Goal: Transaction & Acquisition: Purchase product/service

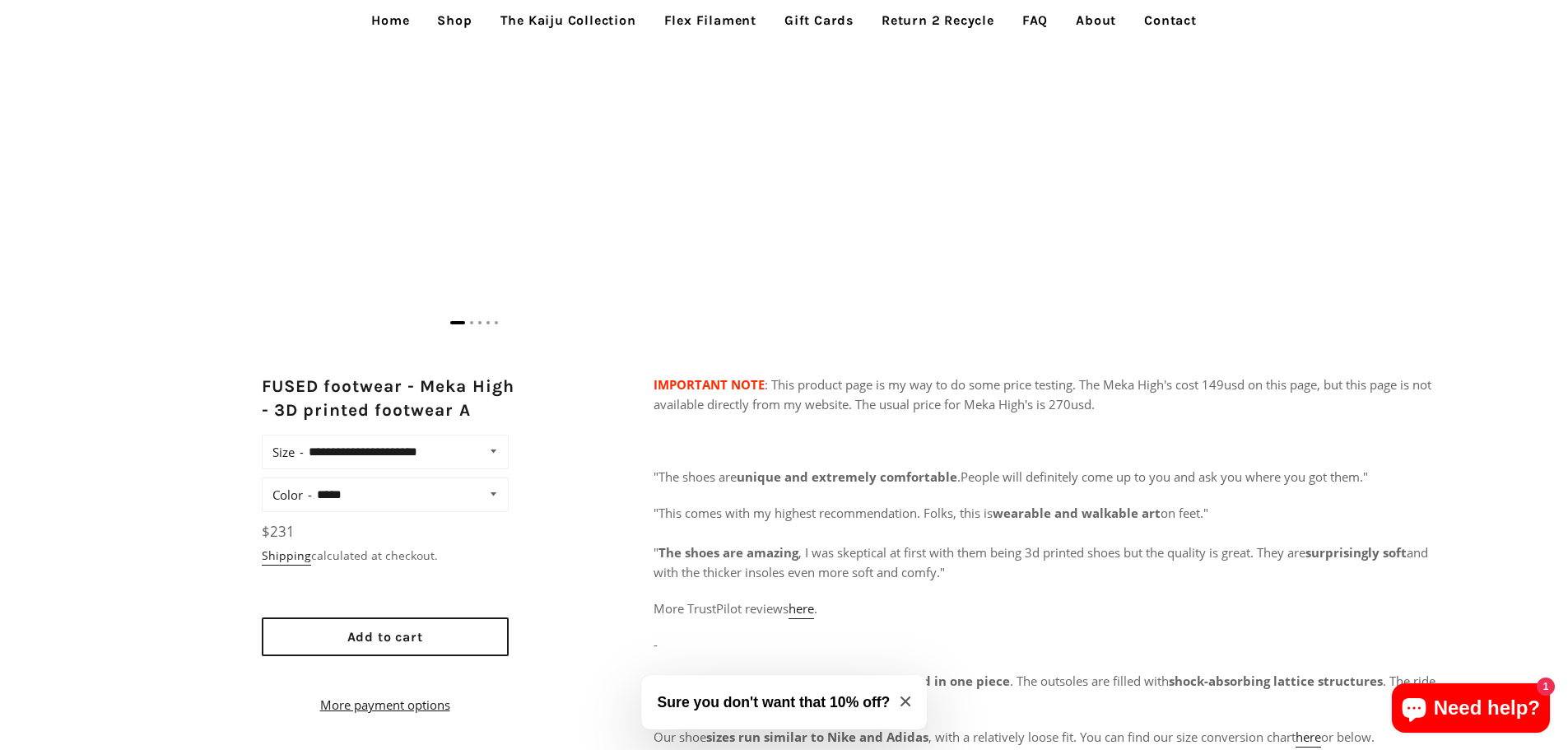
scroll to position [905, 0]
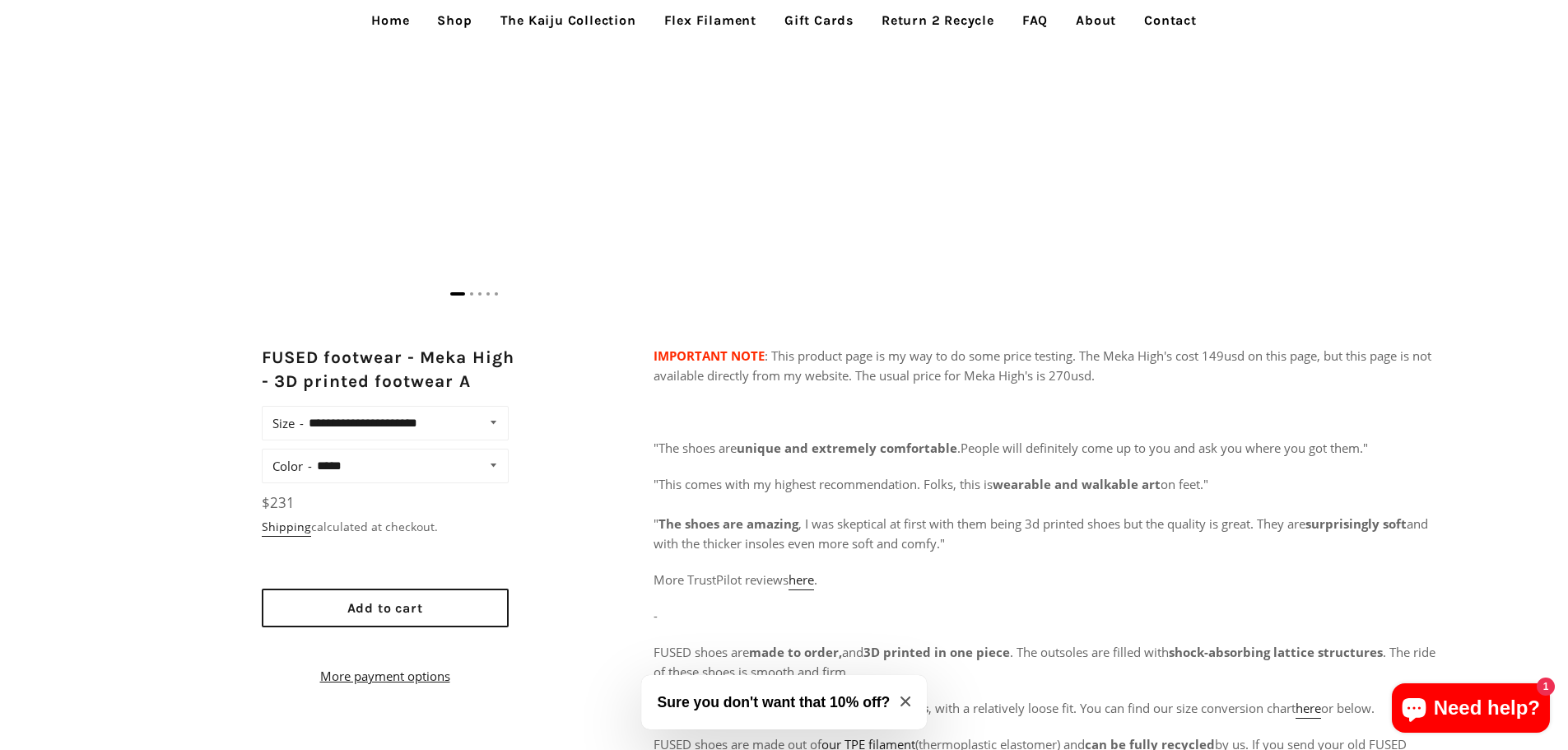
click at [498, 468] on select "**********" at bounding box center [409, 466] width 194 height 23
select select "**********"
click at [312, 455] on select "**********" at bounding box center [409, 466] width 194 height 23
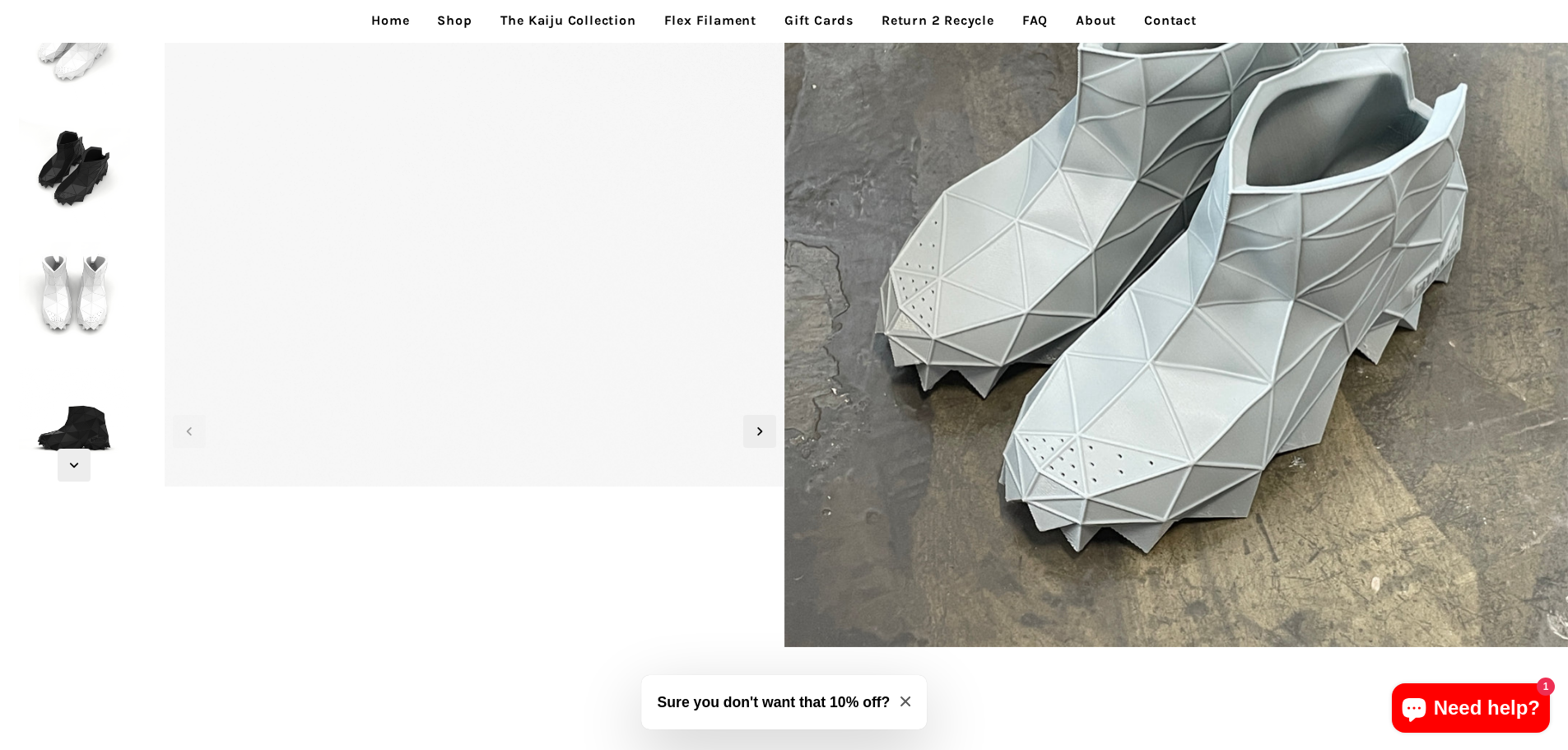
scroll to position [82, 0]
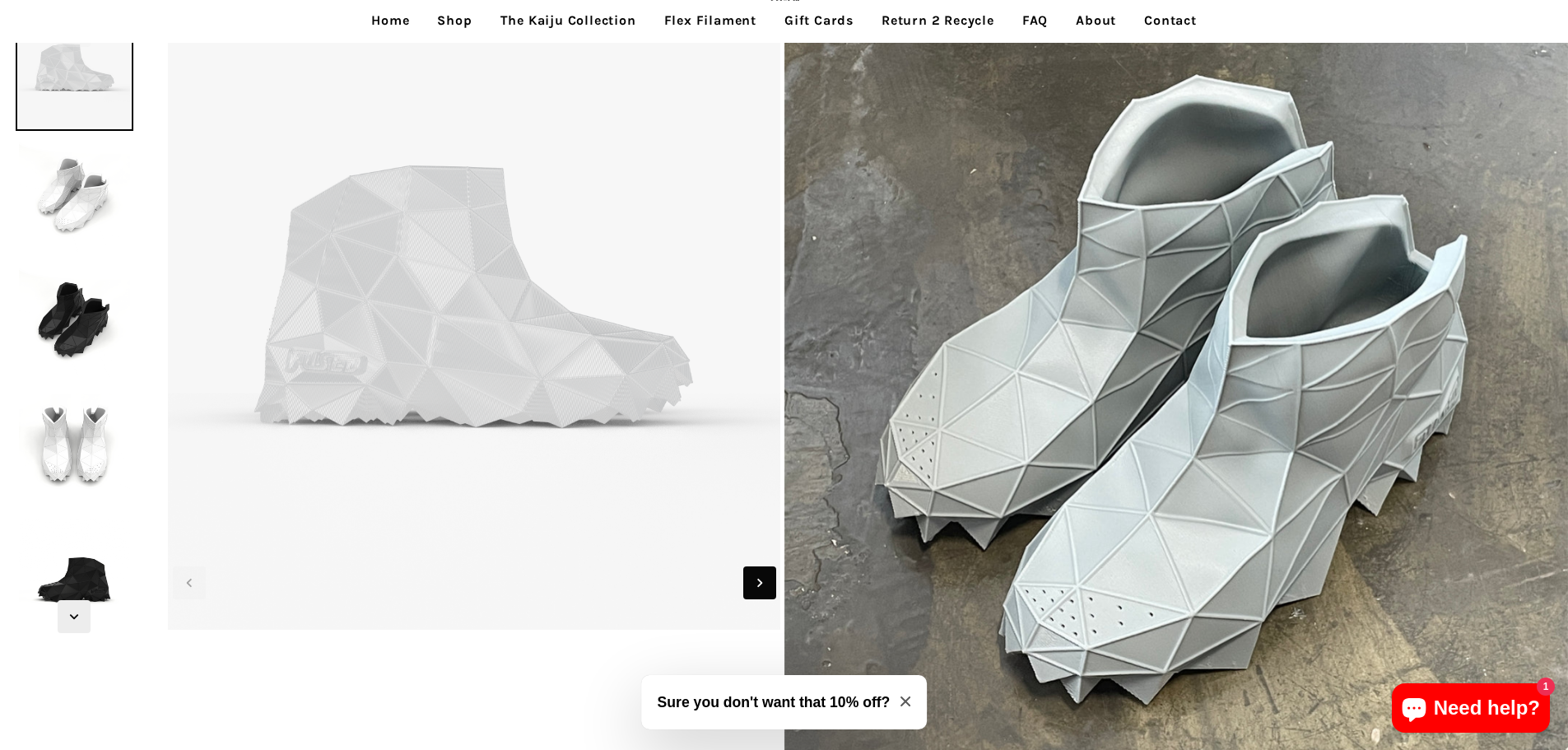
click at [761, 585] on icon "Next slide" at bounding box center [759, 582] width 18 height 18
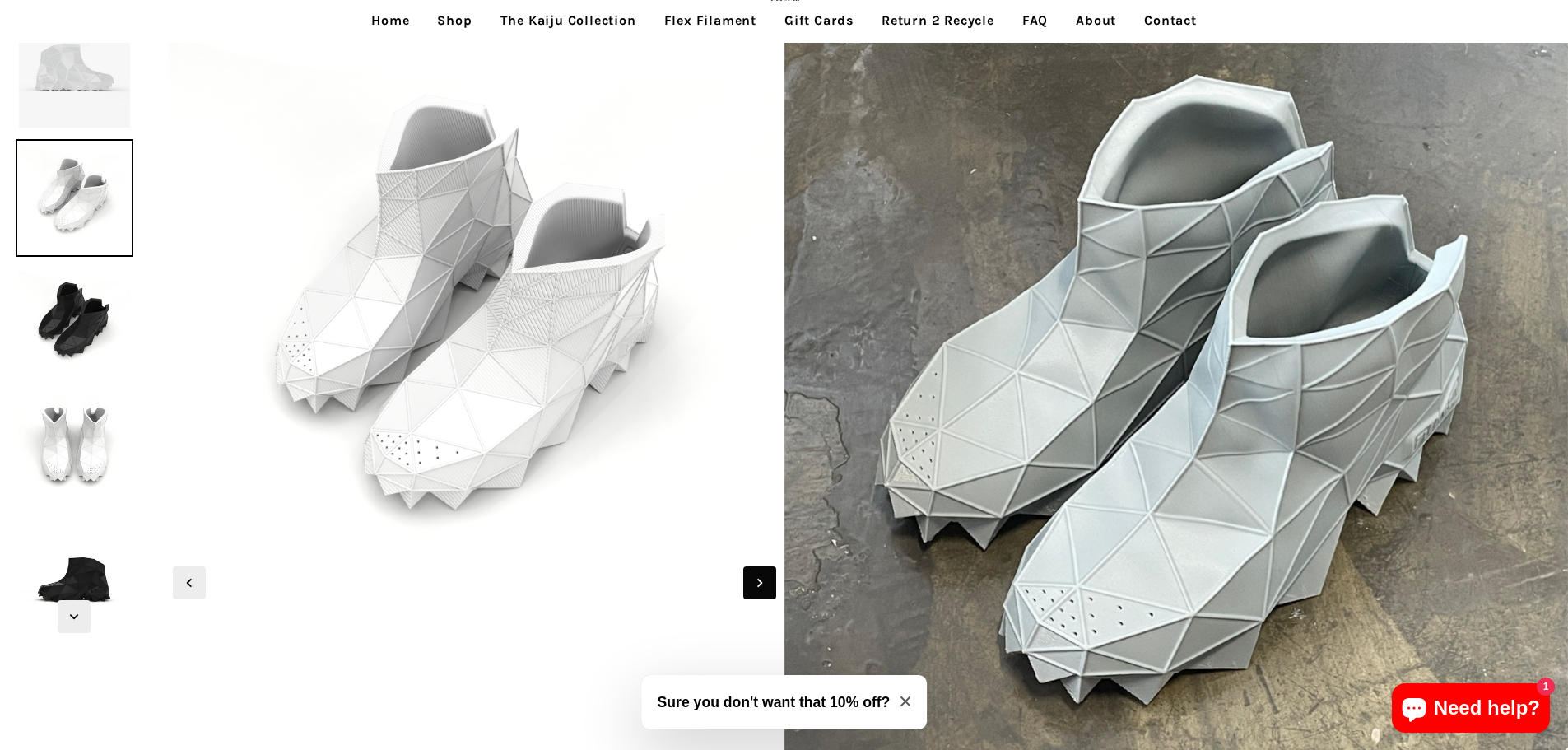
click at [761, 585] on icon "Next slide" at bounding box center [759, 582] width 18 height 18
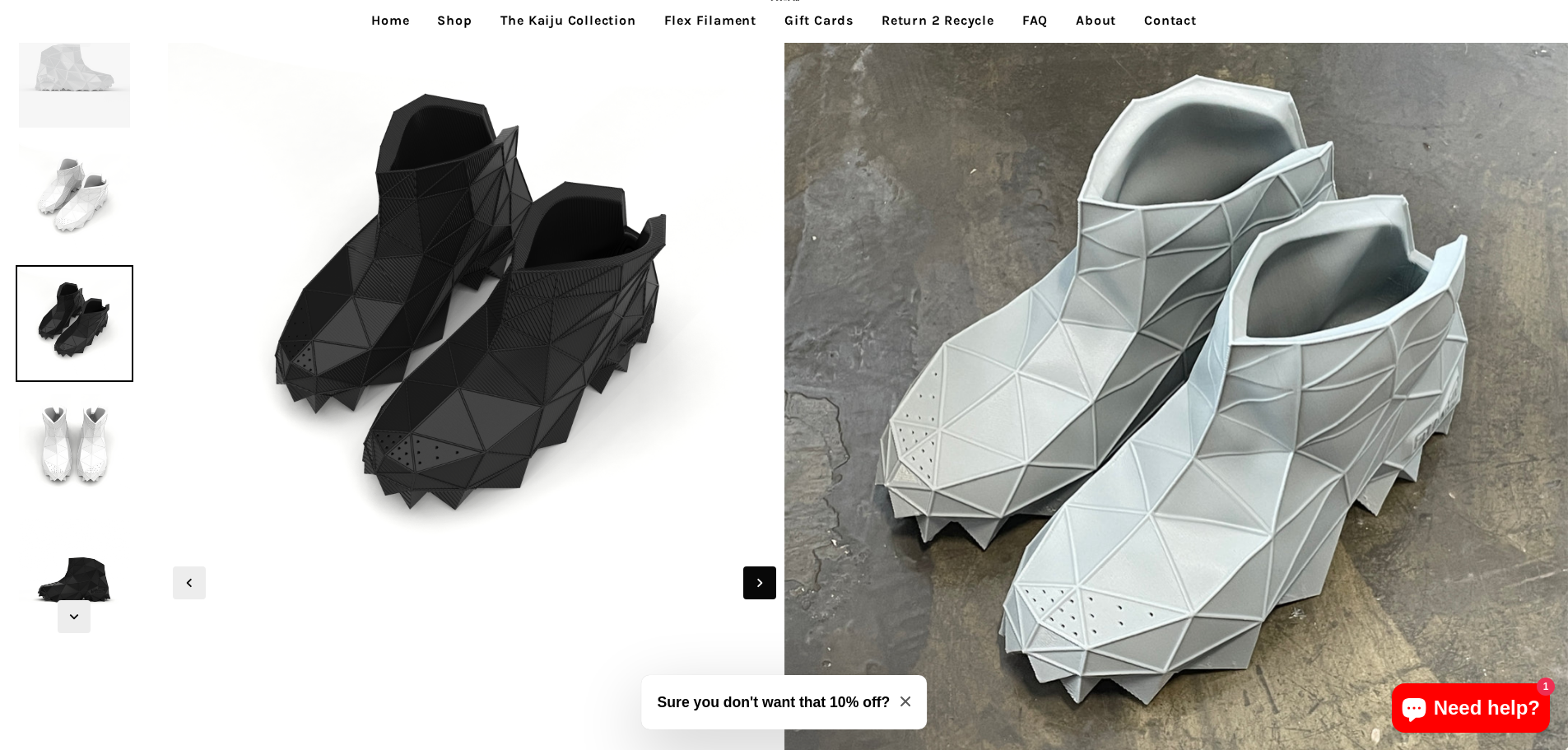
click at [761, 585] on icon "Next slide" at bounding box center [759, 582] width 18 height 18
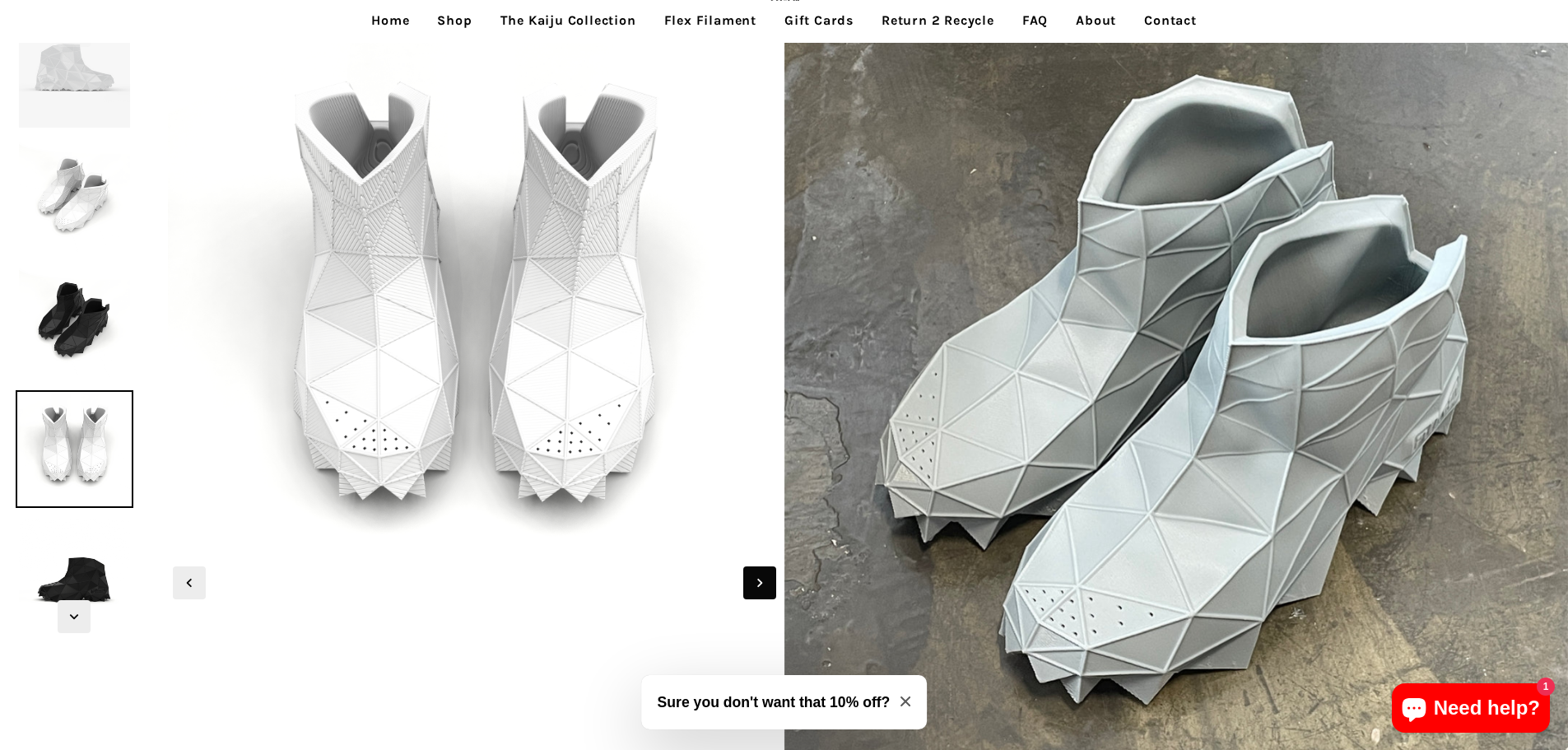
click at [761, 585] on icon "Next slide" at bounding box center [759, 582] width 18 height 18
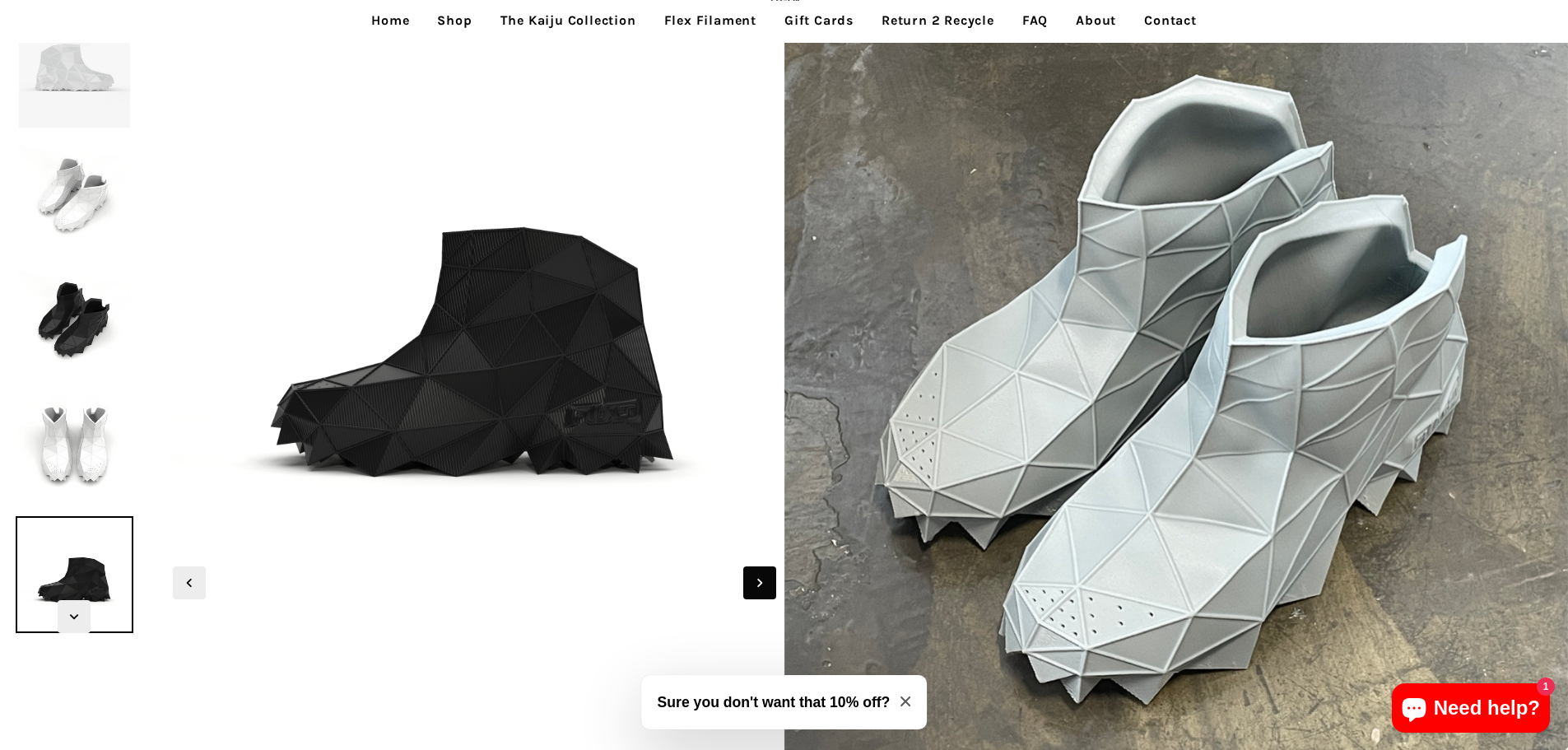
click at [761, 585] on icon "Next slide" at bounding box center [759, 582] width 18 height 18
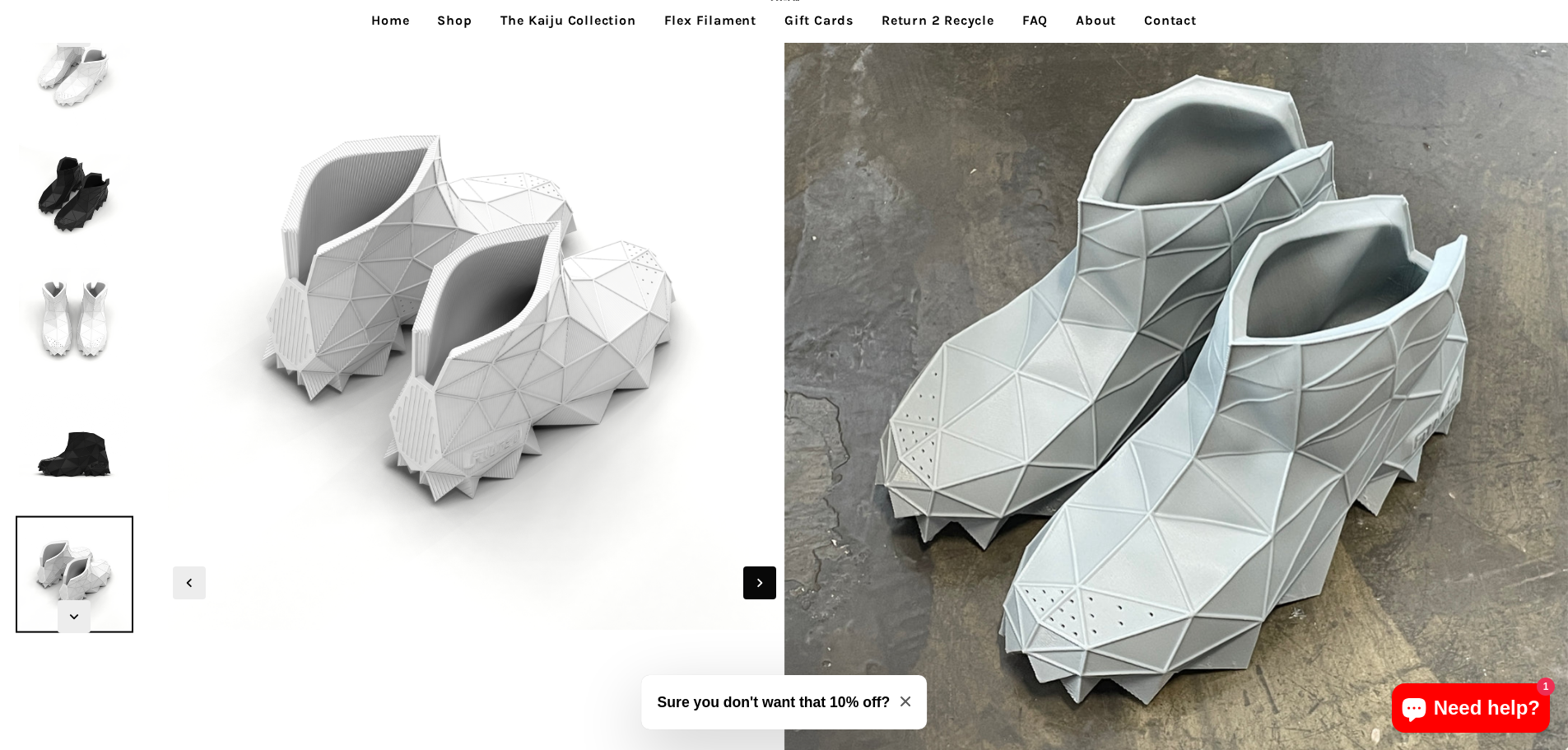
click at [761, 585] on icon "Next slide" at bounding box center [759, 582] width 18 height 18
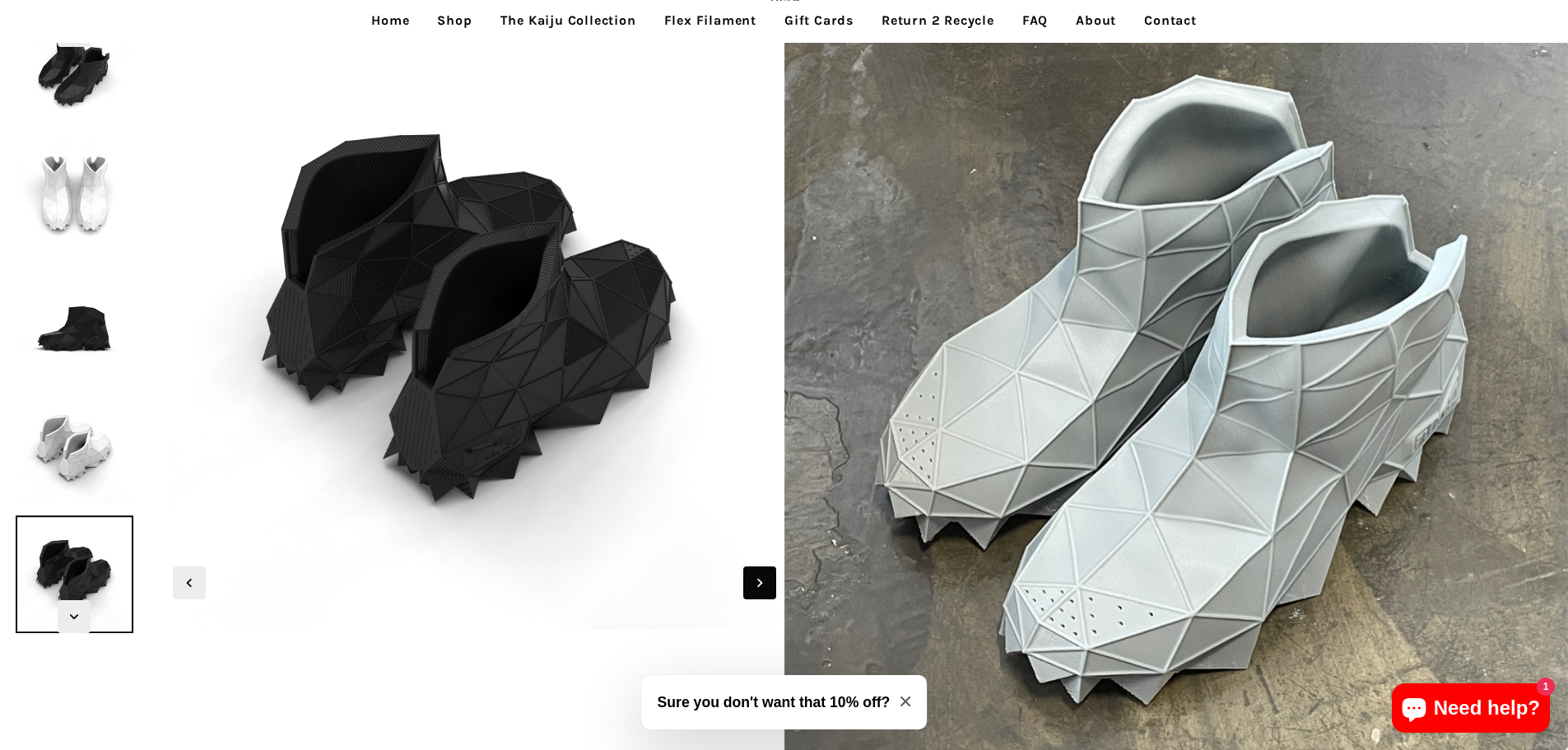
click at [761, 585] on icon "Next slide" at bounding box center [759, 582] width 18 height 18
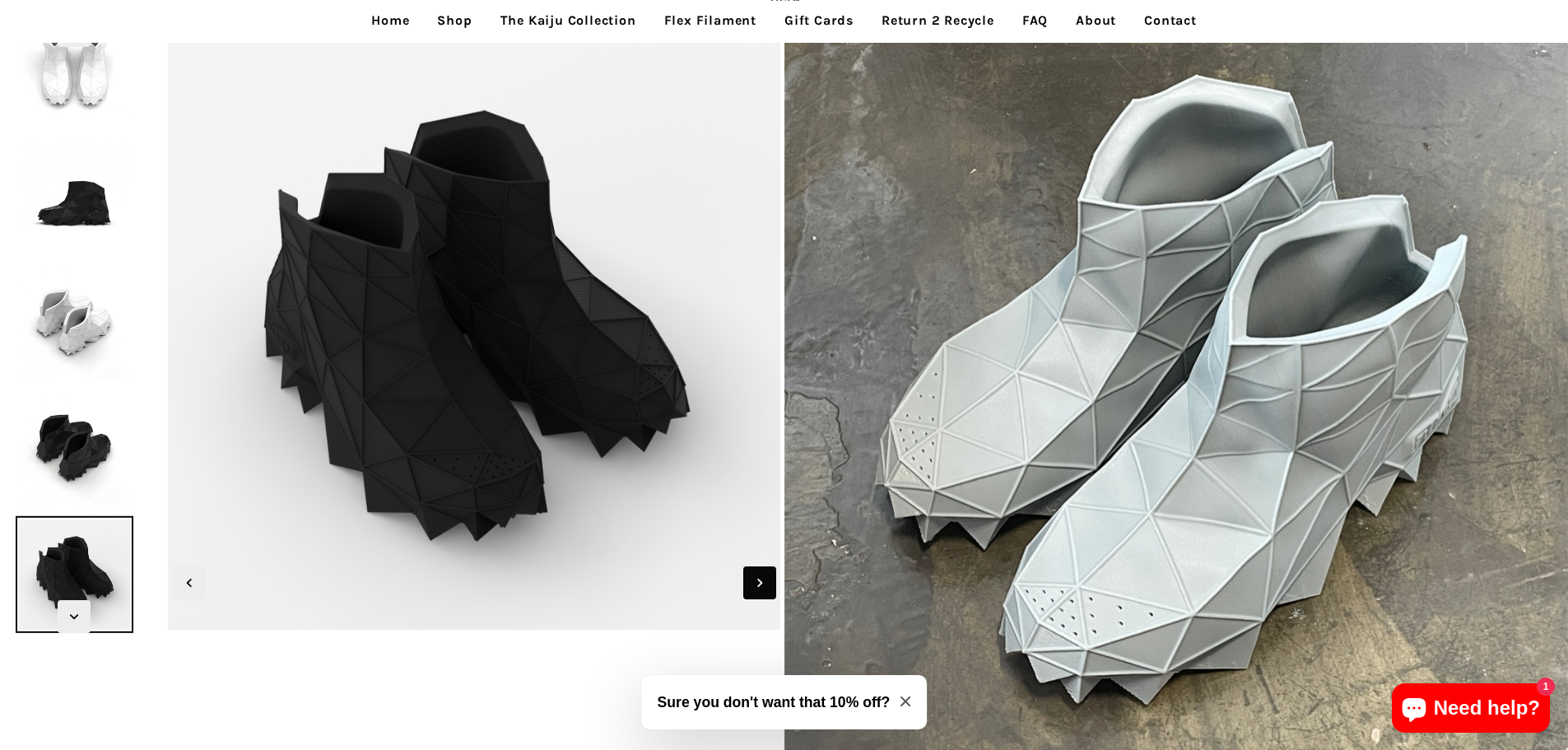
click at [761, 585] on icon "Next slide" at bounding box center [759, 582] width 18 height 18
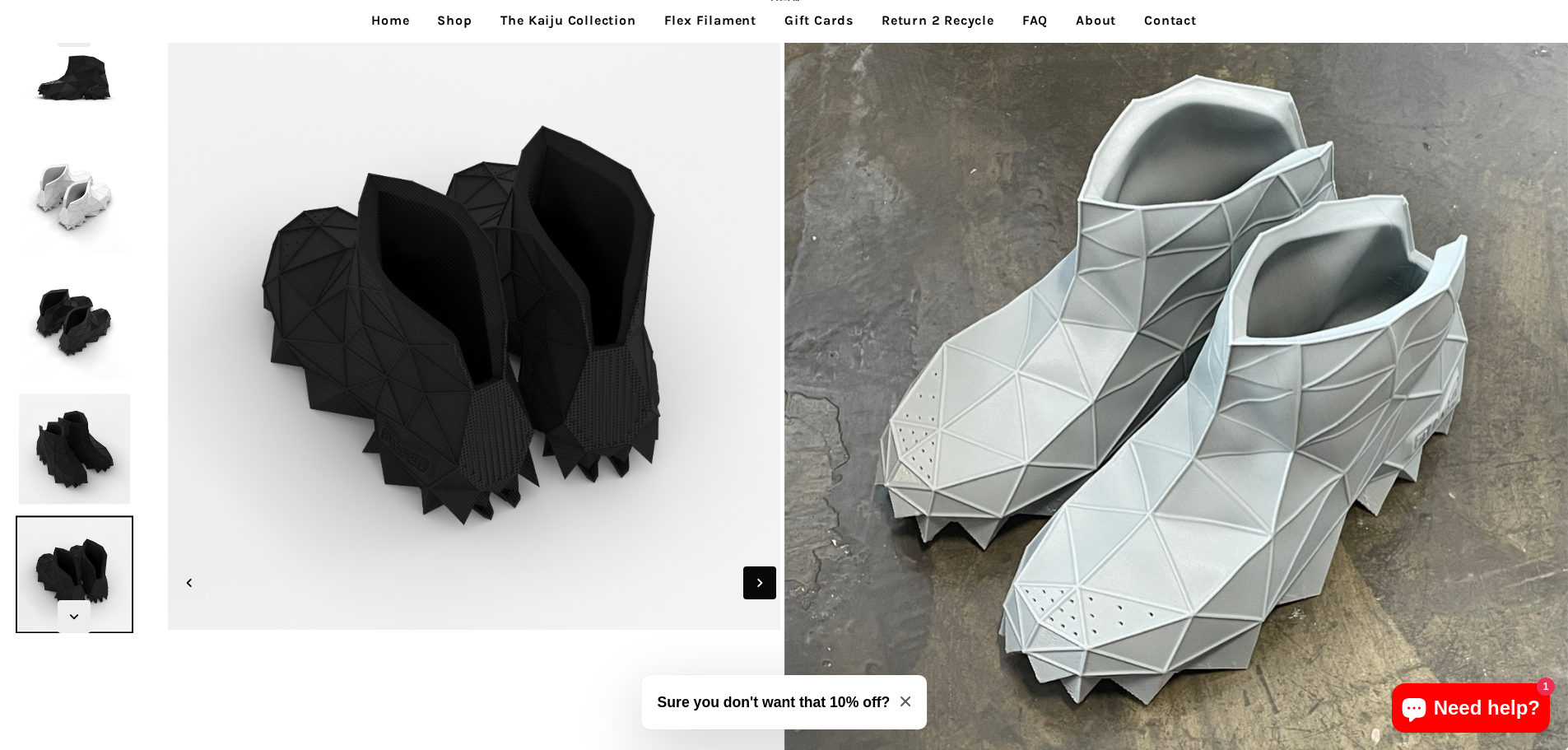
click at [761, 585] on icon "Next slide" at bounding box center [759, 582] width 18 height 18
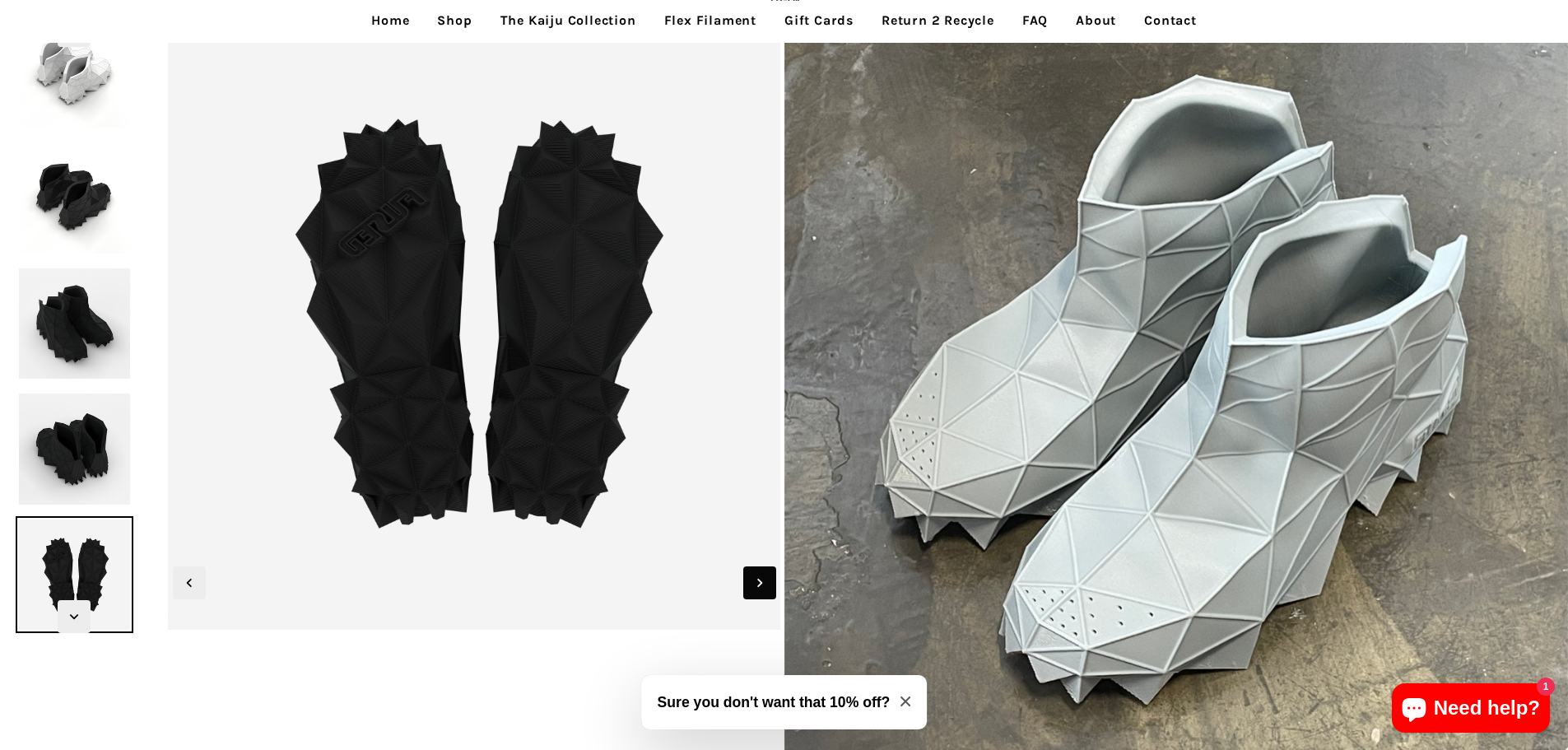
click at [761, 585] on icon "Next slide" at bounding box center [759, 582] width 18 height 18
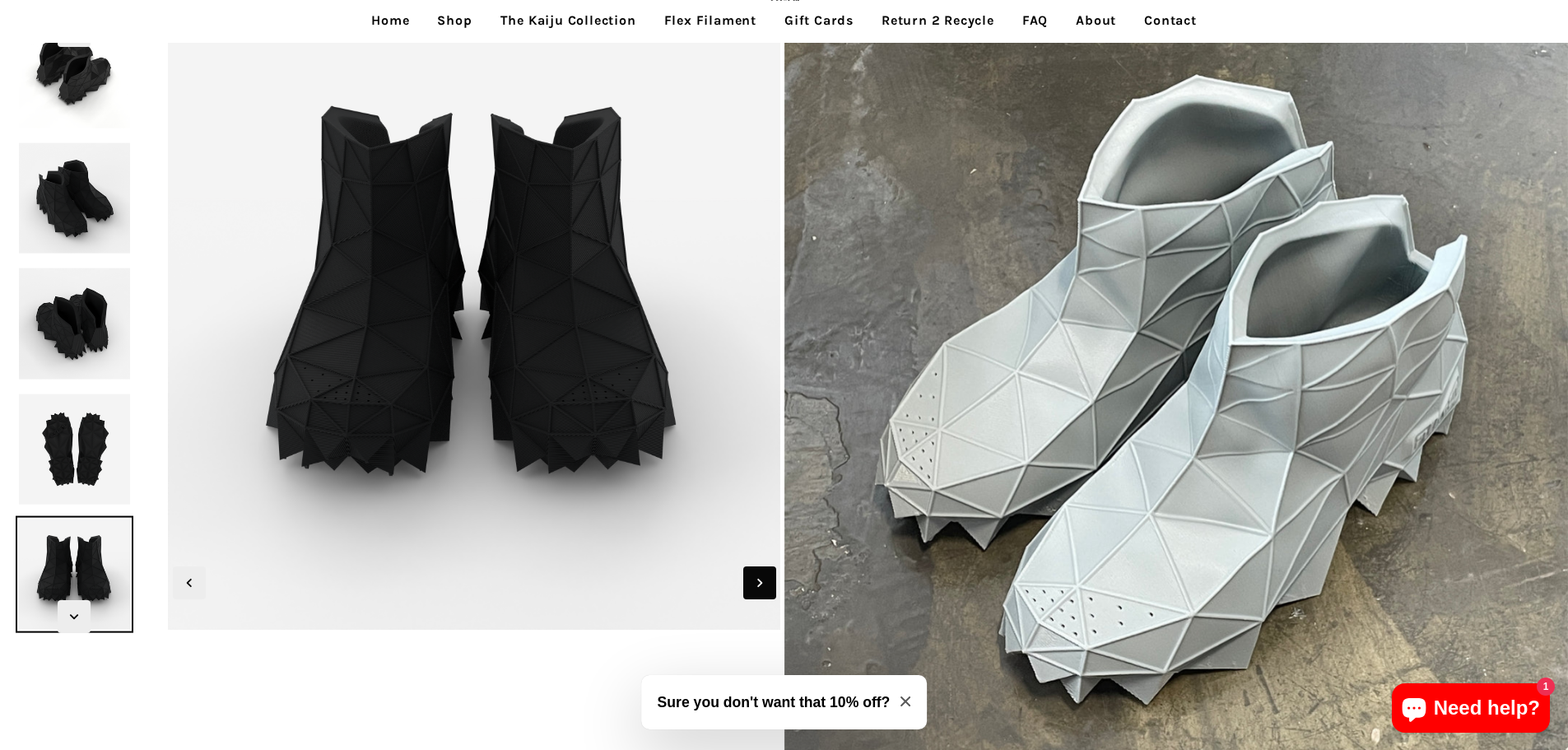
click at [761, 585] on icon "Next slide" at bounding box center [759, 582] width 18 height 18
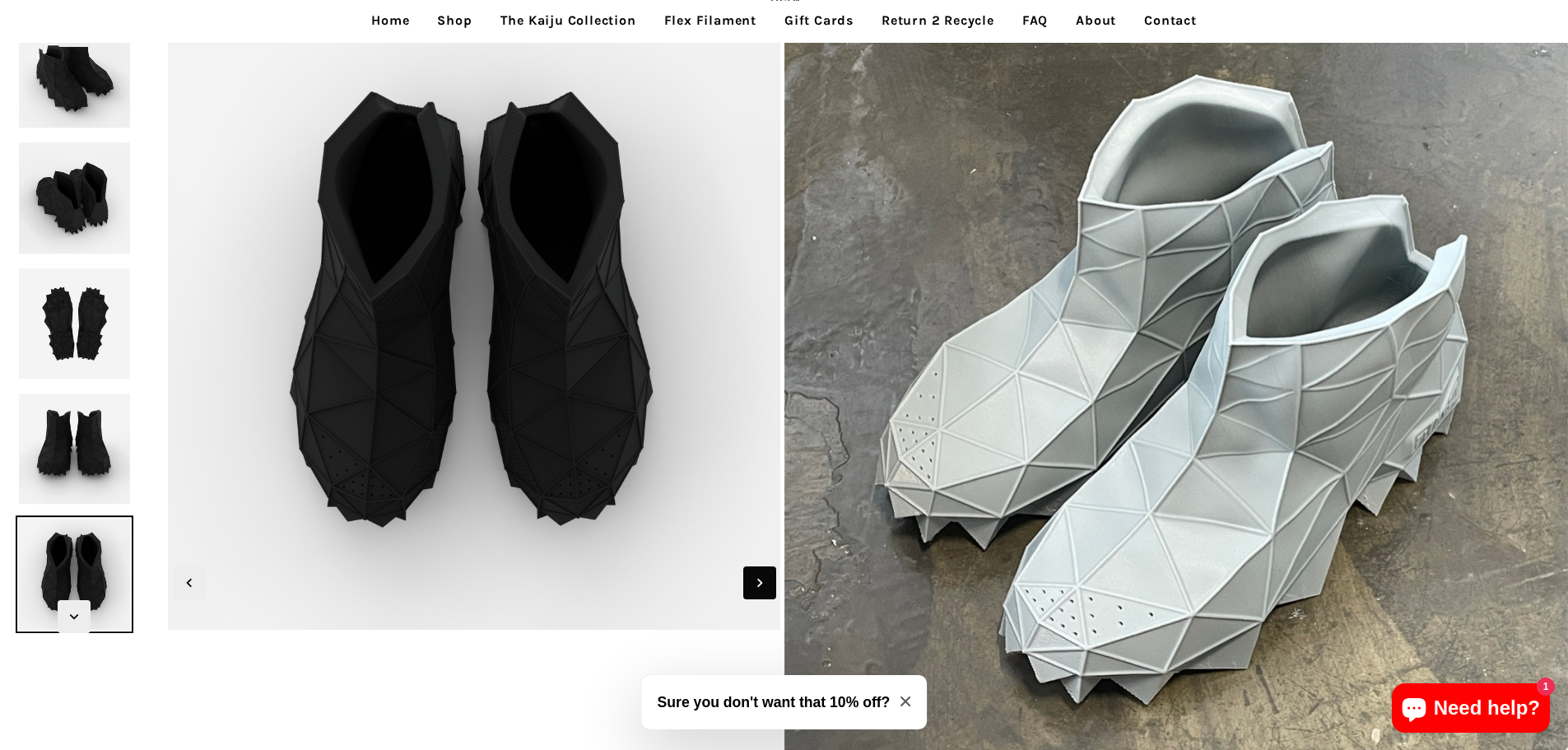
click at [761, 585] on icon "Next slide" at bounding box center [759, 582] width 18 height 18
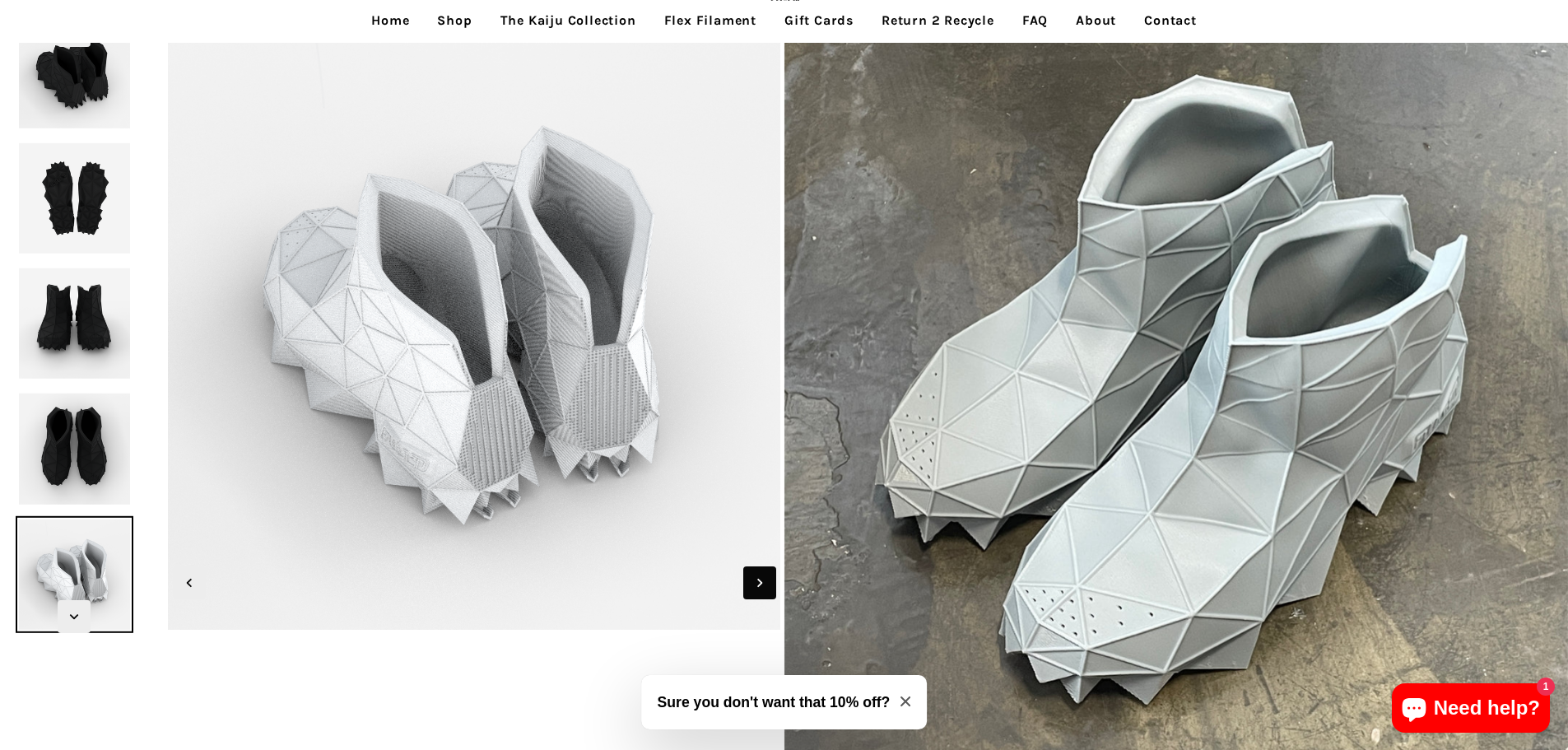
click at [761, 585] on icon "Next slide" at bounding box center [759, 582] width 18 height 18
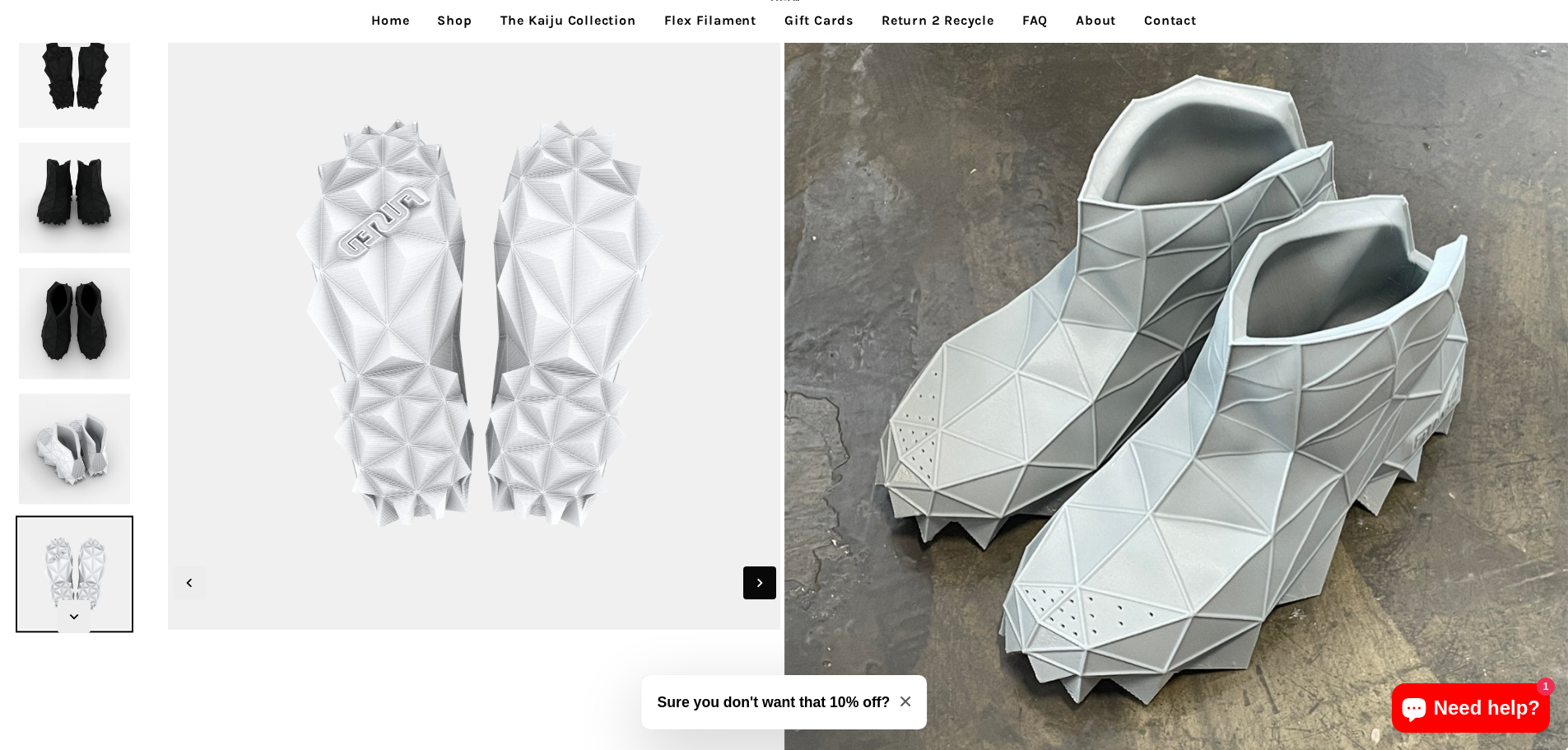
click at [761, 585] on icon "Next slide" at bounding box center [759, 582] width 18 height 18
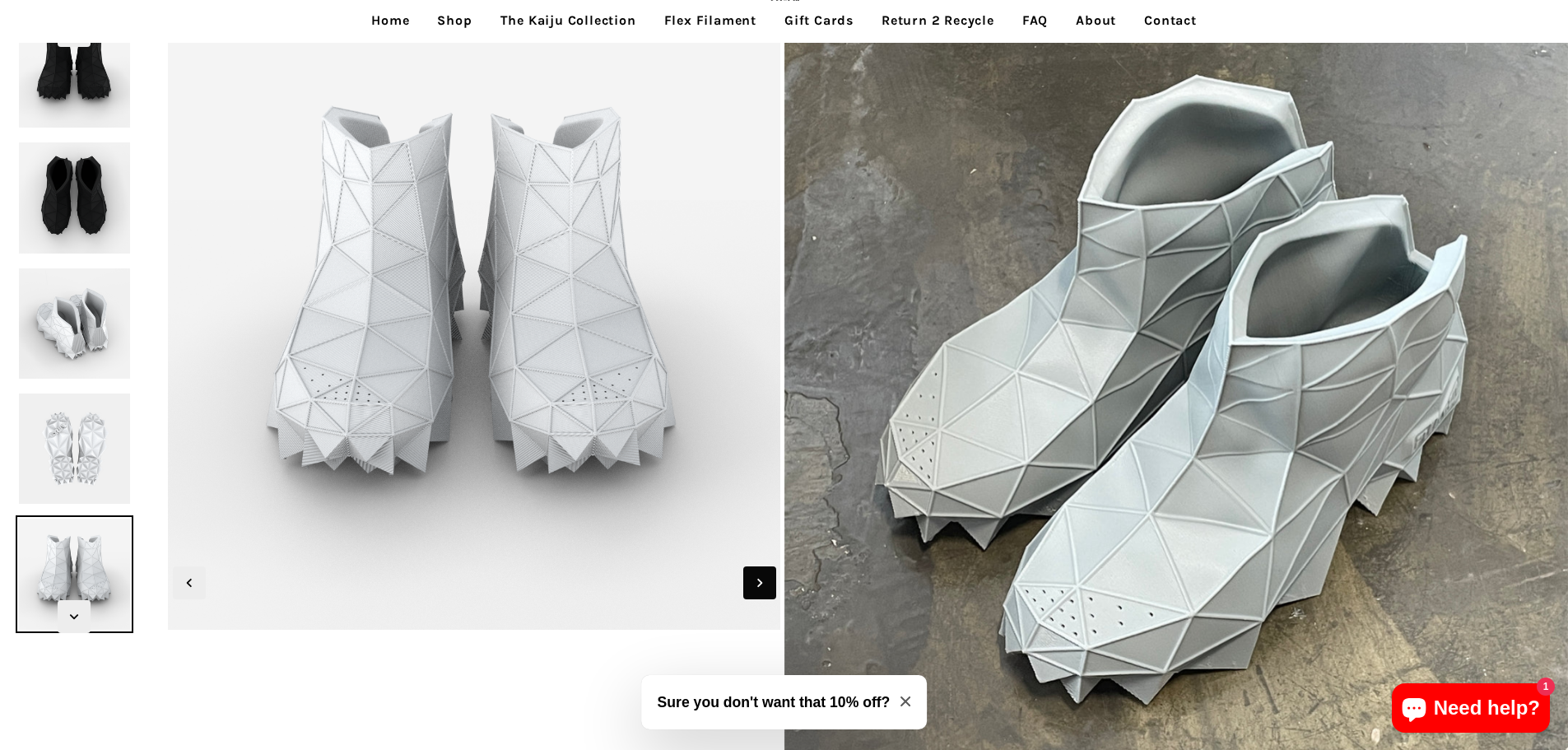
click at [761, 585] on icon "Next slide" at bounding box center [759, 582] width 18 height 18
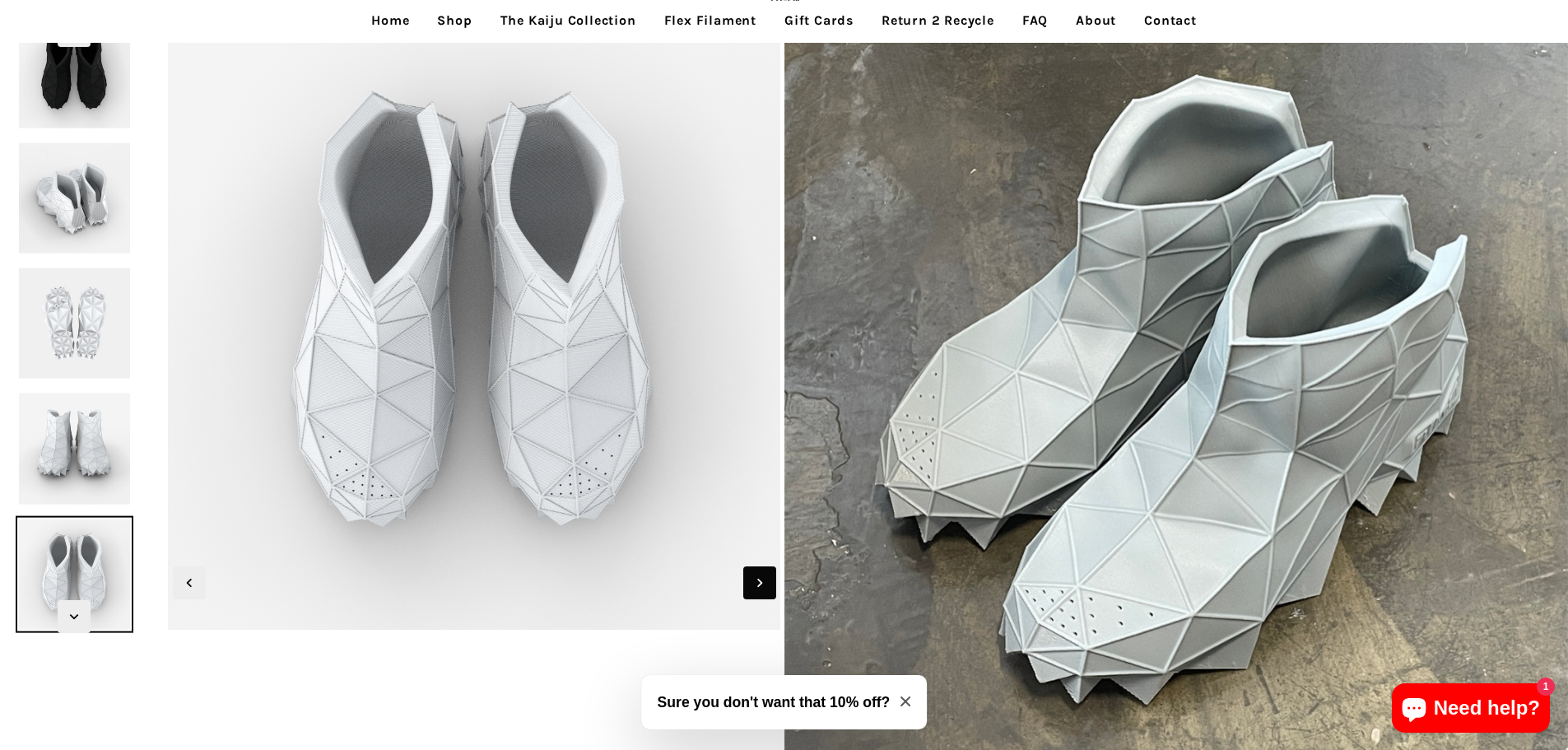
click at [761, 585] on icon "Next slide" at bounding box center [759, 582] width 18 height 18
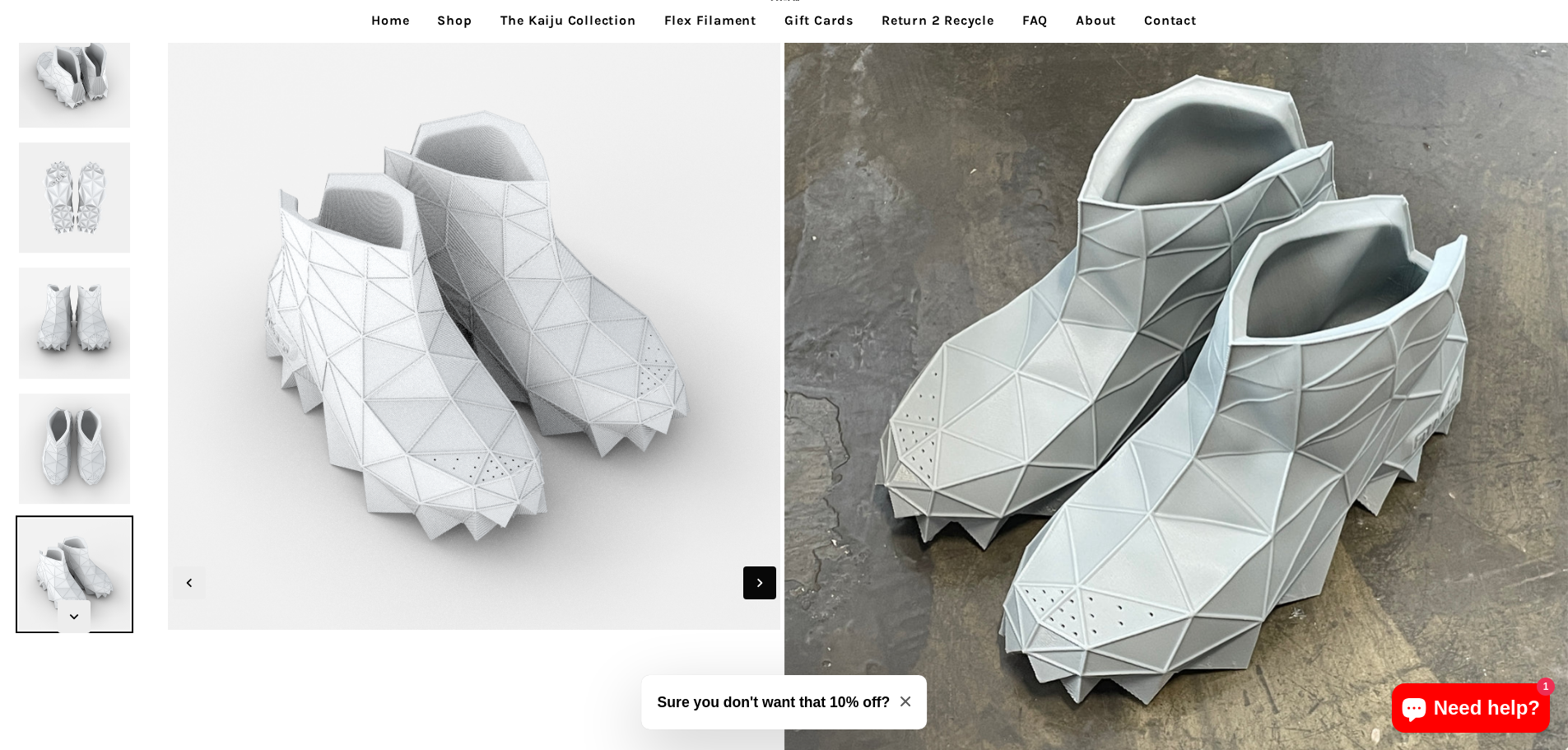
click at [761, 585] on icon "Next slide" at bounding box center [759, 582] width 18 height 18
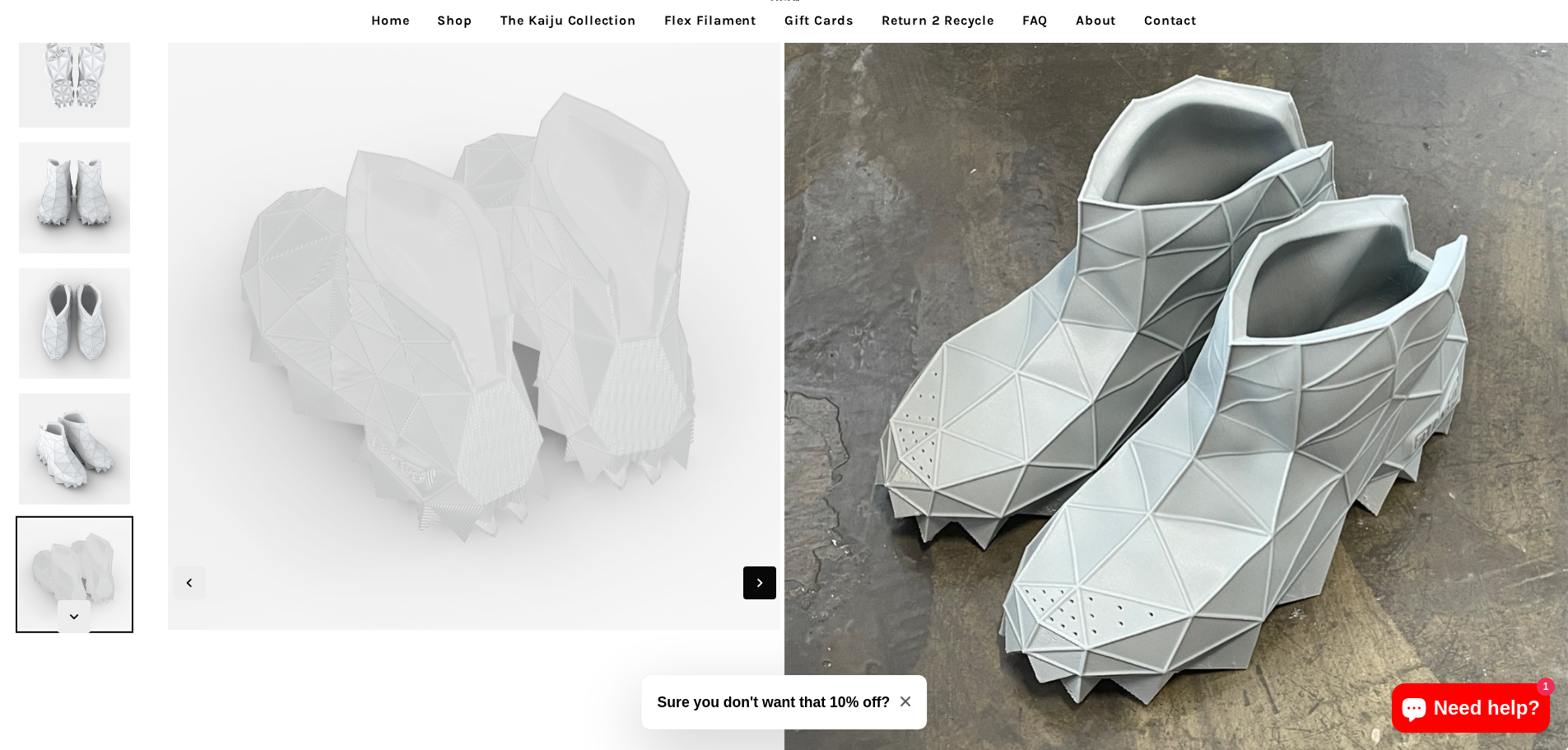
click at [761, 585] on icon "Next slide" at bounding box center [759, 582] width 18 height 18
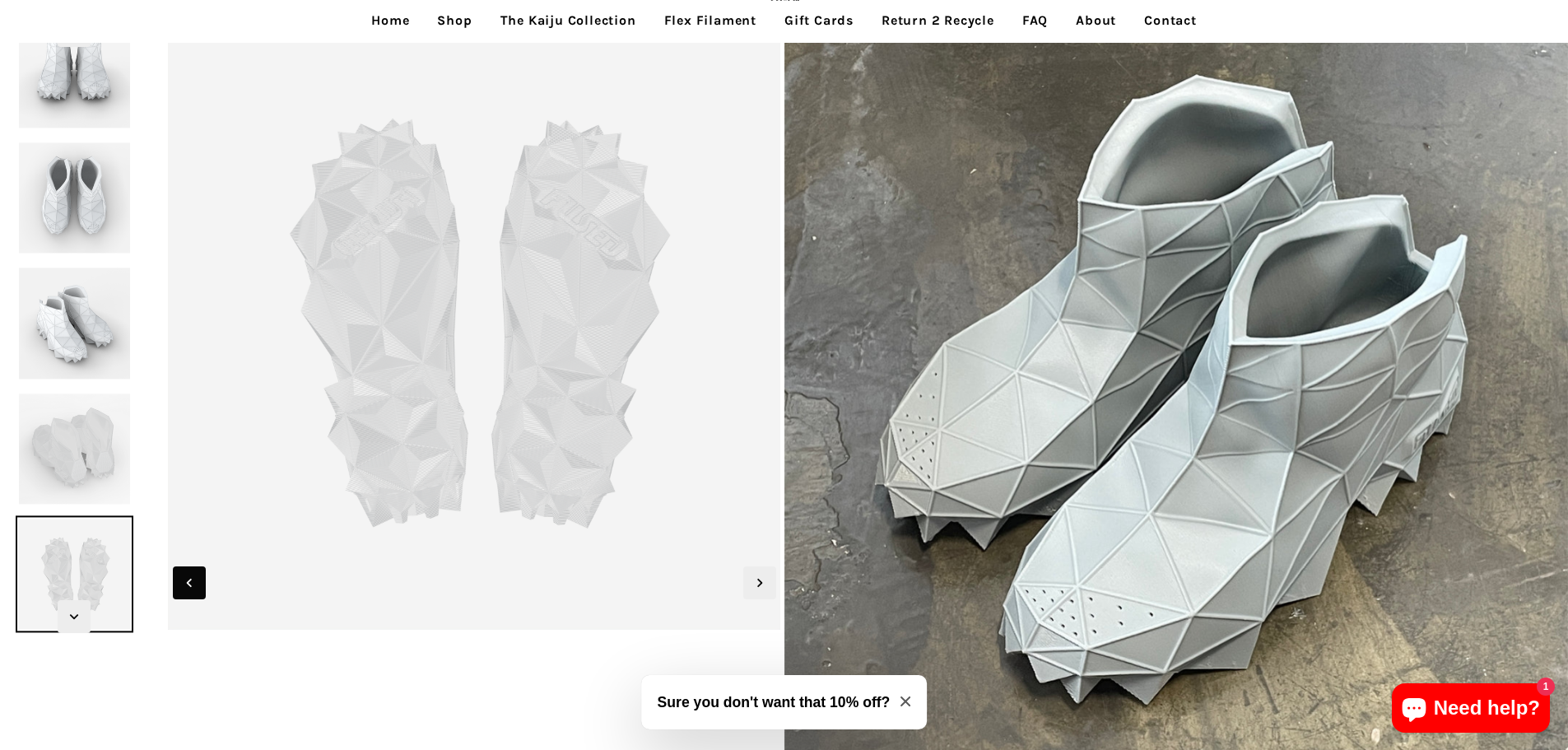
click at [197, 579] on icon "Previous slide" at bounding box center [189, 582] width 18 height 18
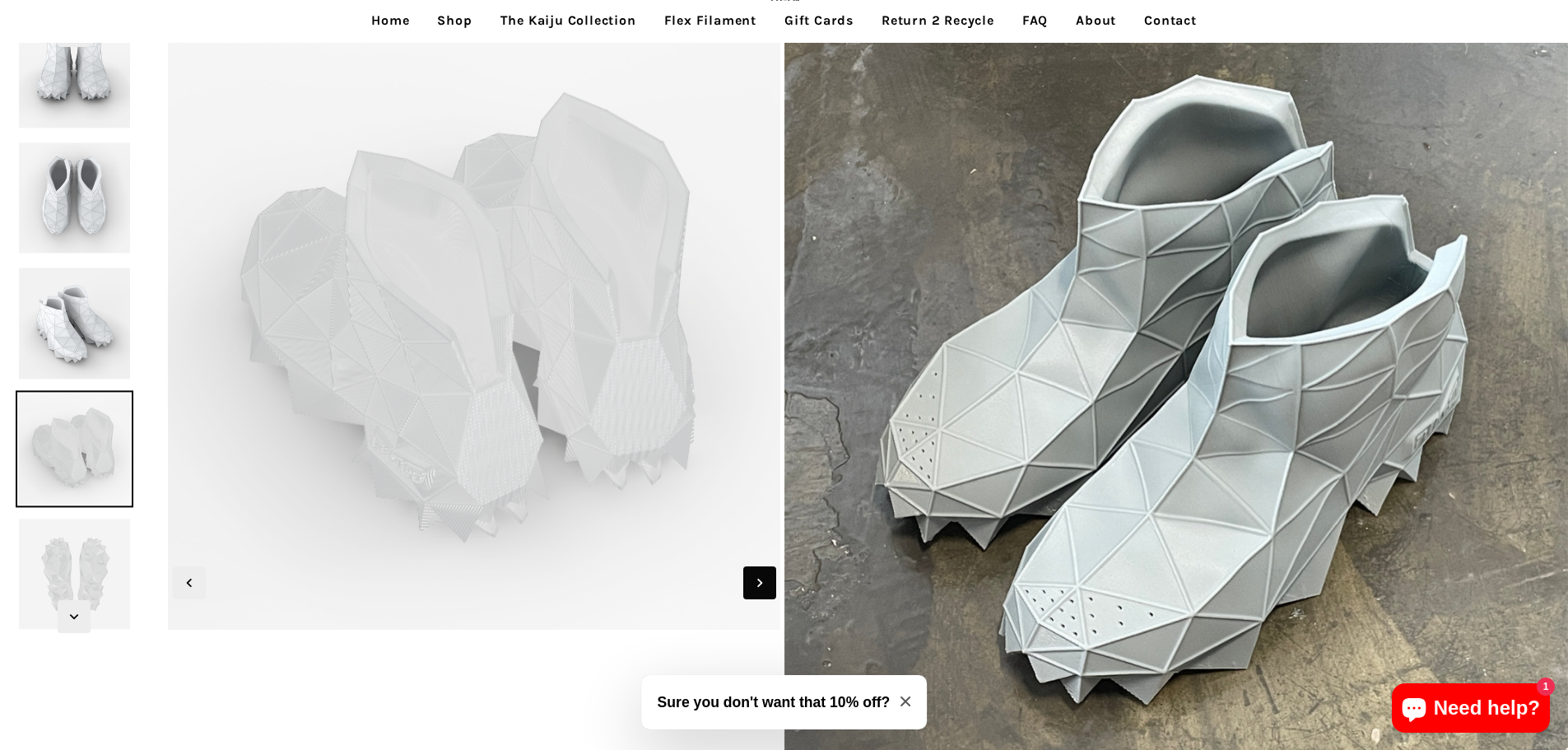
click at [753, 577] on icon "Next slide" at bounding box center [759, 582] width 18 height 18
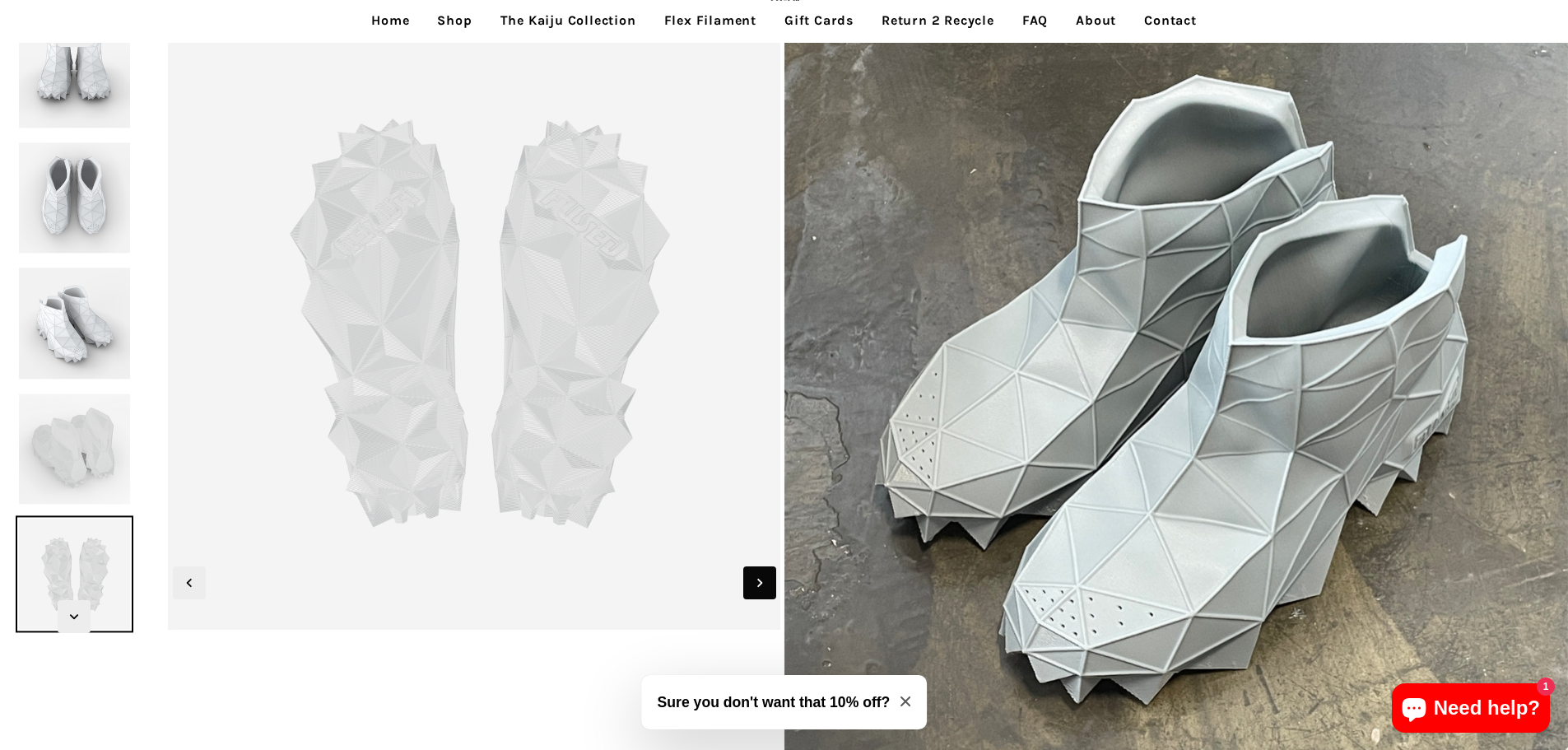
click at [753, 577] on icon "Next slide" at bounding box center [759, 582] width 18 height 18
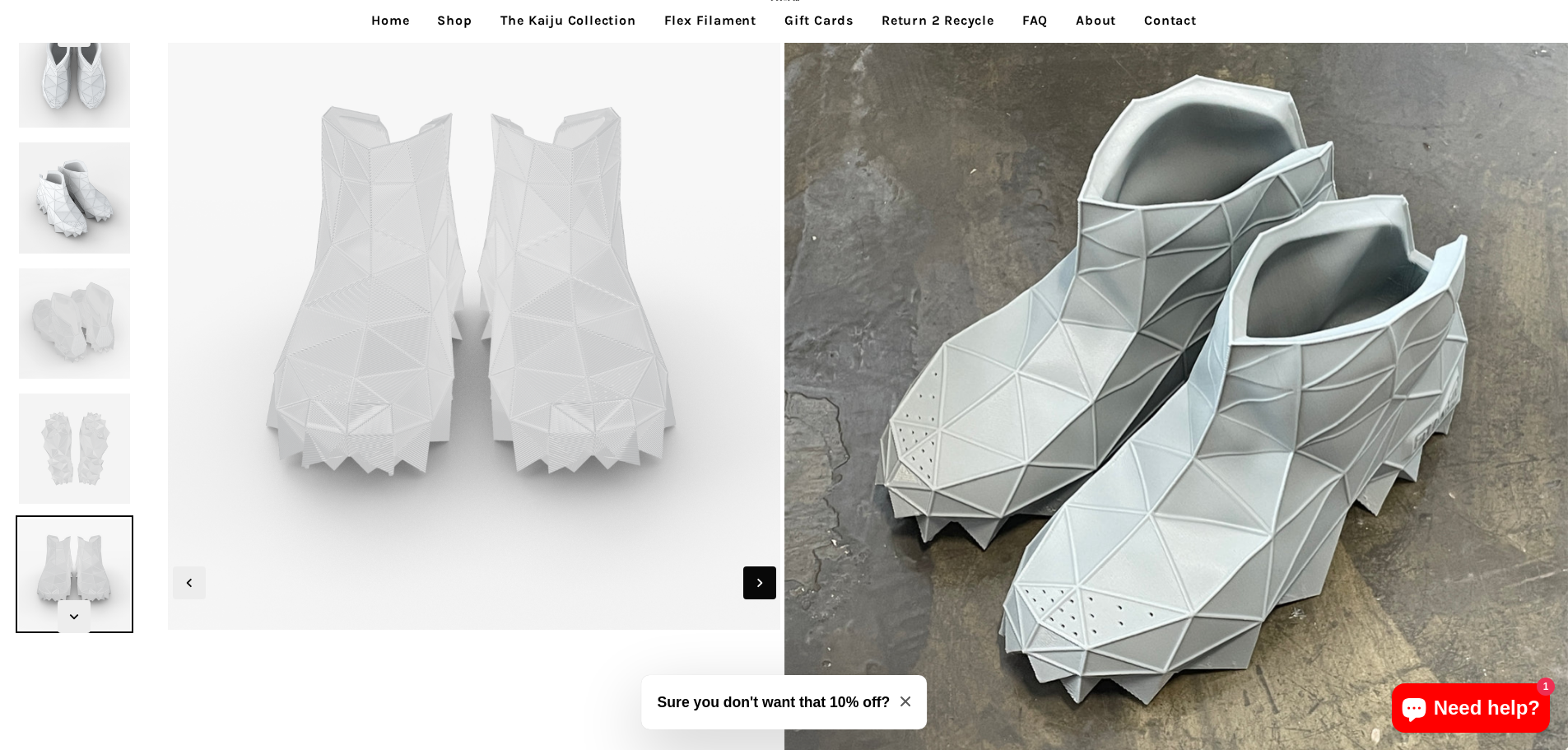
click at [753, 577] on icon "Next slide" at bounding box center [759, 582] width 18 height 18
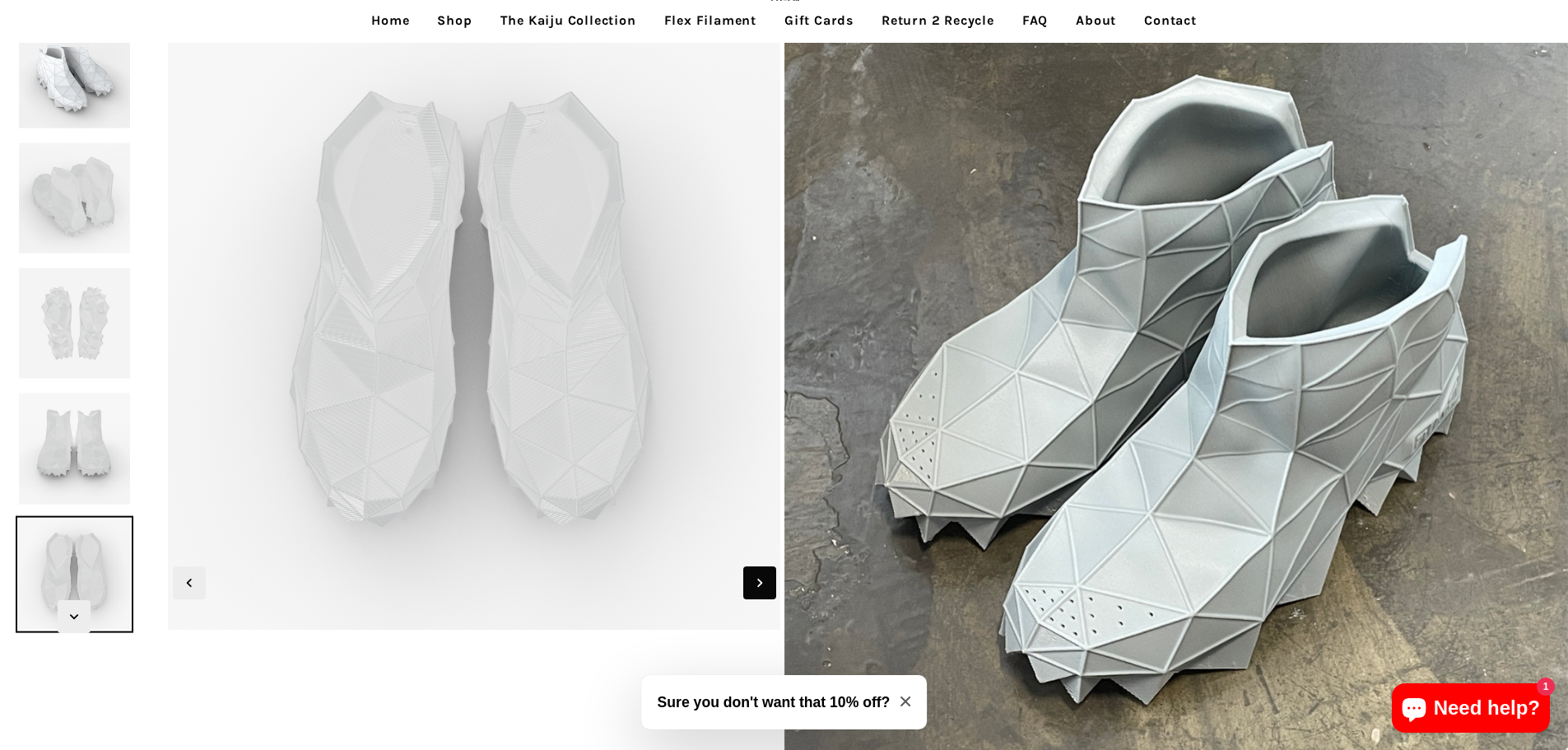
click at [753, 577] on icon "Next slide" at bounding box center [759, 582] width 18 height 18
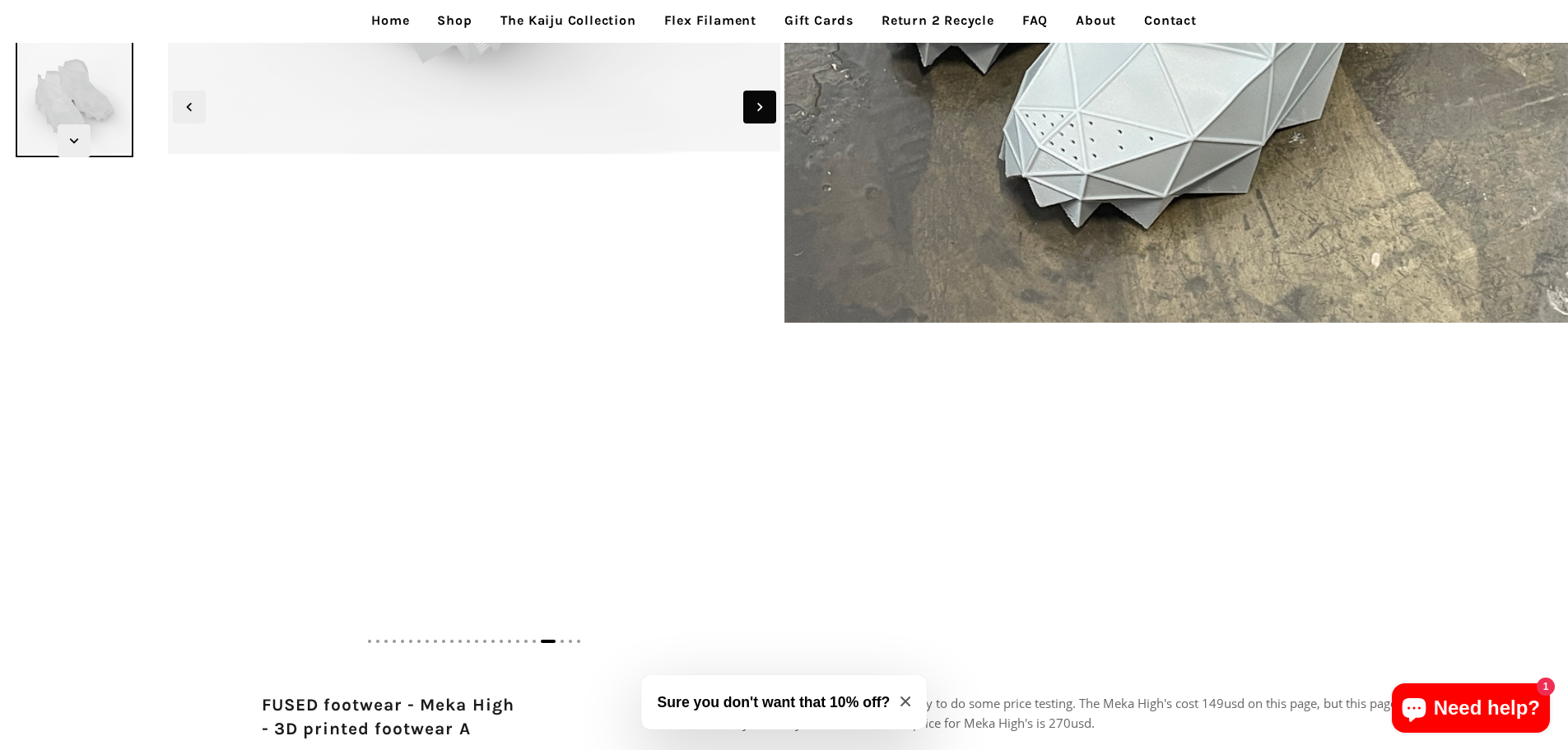
scroll to position [741, 0]
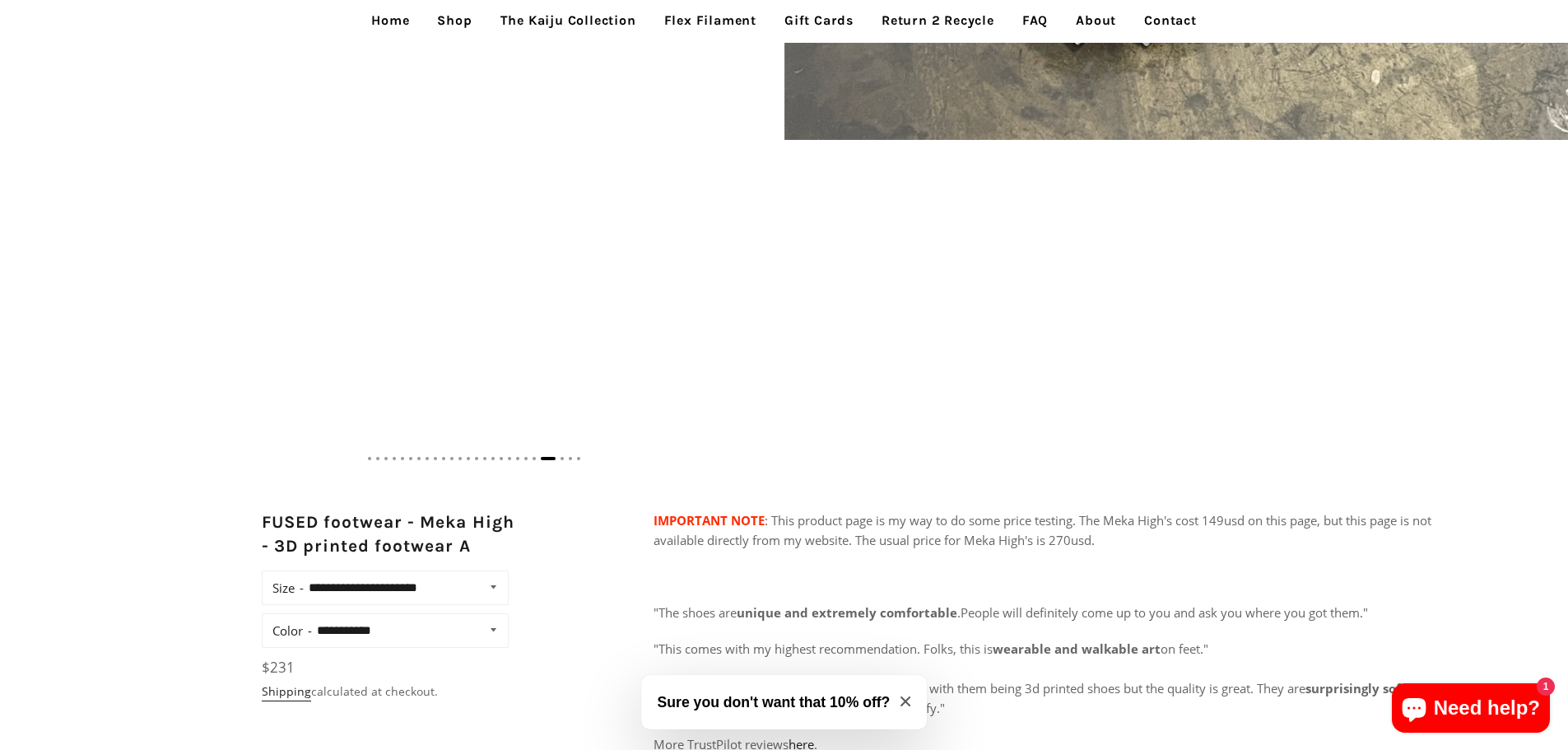
click at [492, 590] on select "**********" at bounding box center [404, 587] width 201 height 23
select select "**********"
click at [304, 576] on select "**********" at bounding box center [404, 587] width 201 height 23
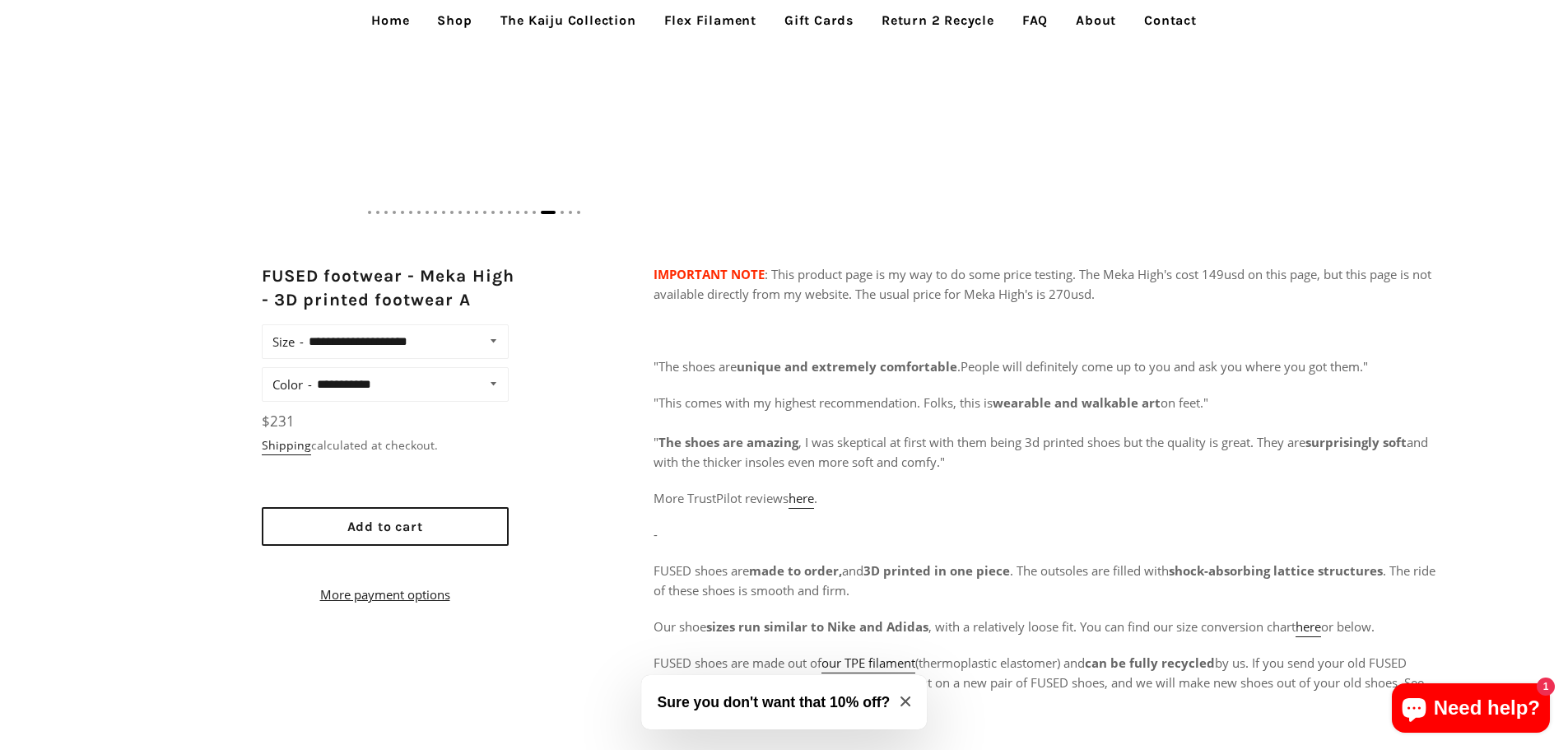
scroll to position [988, 0]
click at [408, 525] on span "Add to cart" at bounding box center [385, 525] width 75 height 16
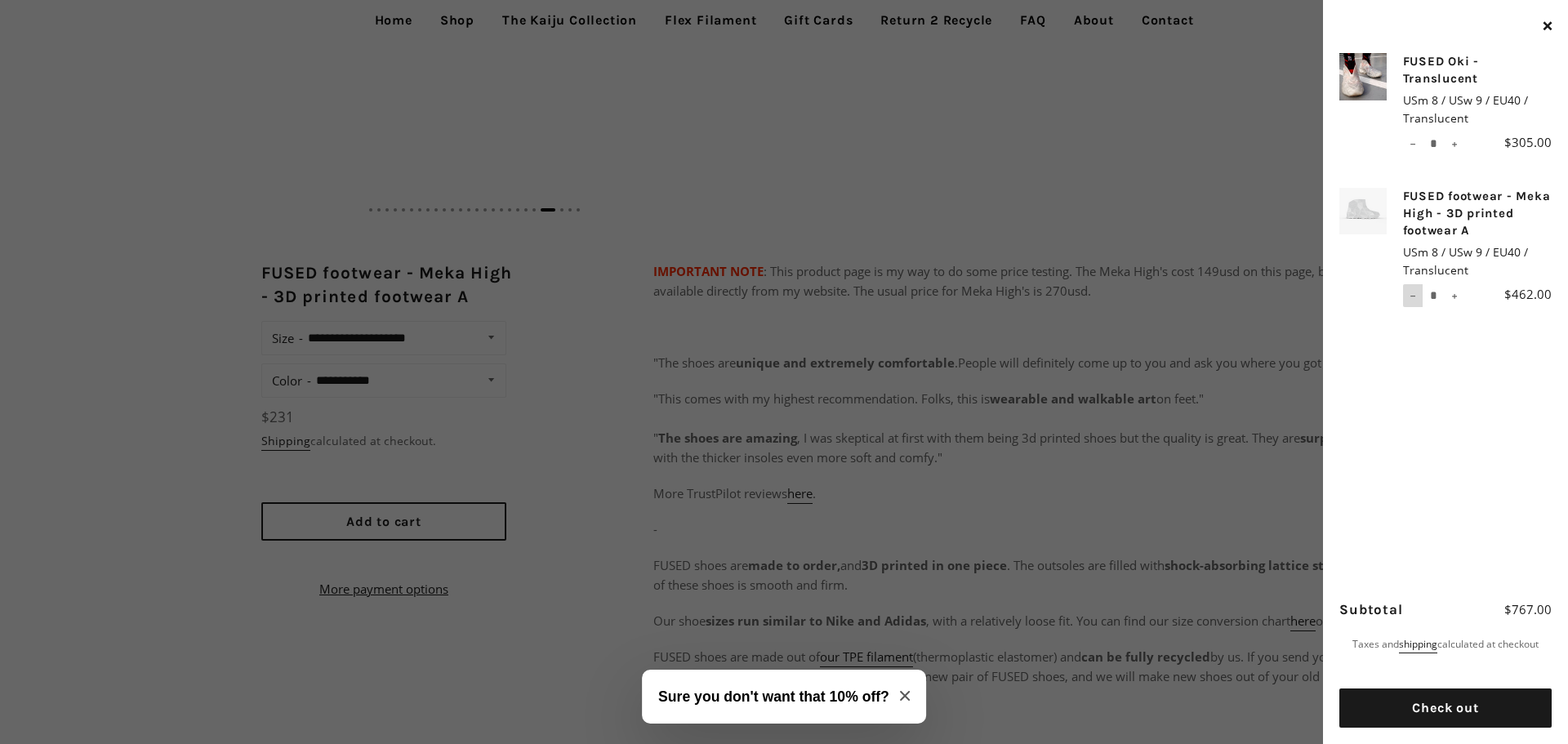
click at [1411, 302] on button "−" at bounding box center [1412, 295] width 20 height 22
click at [1547, 18] on span "button" at bounding box center [1547, 26] width 15 height 23
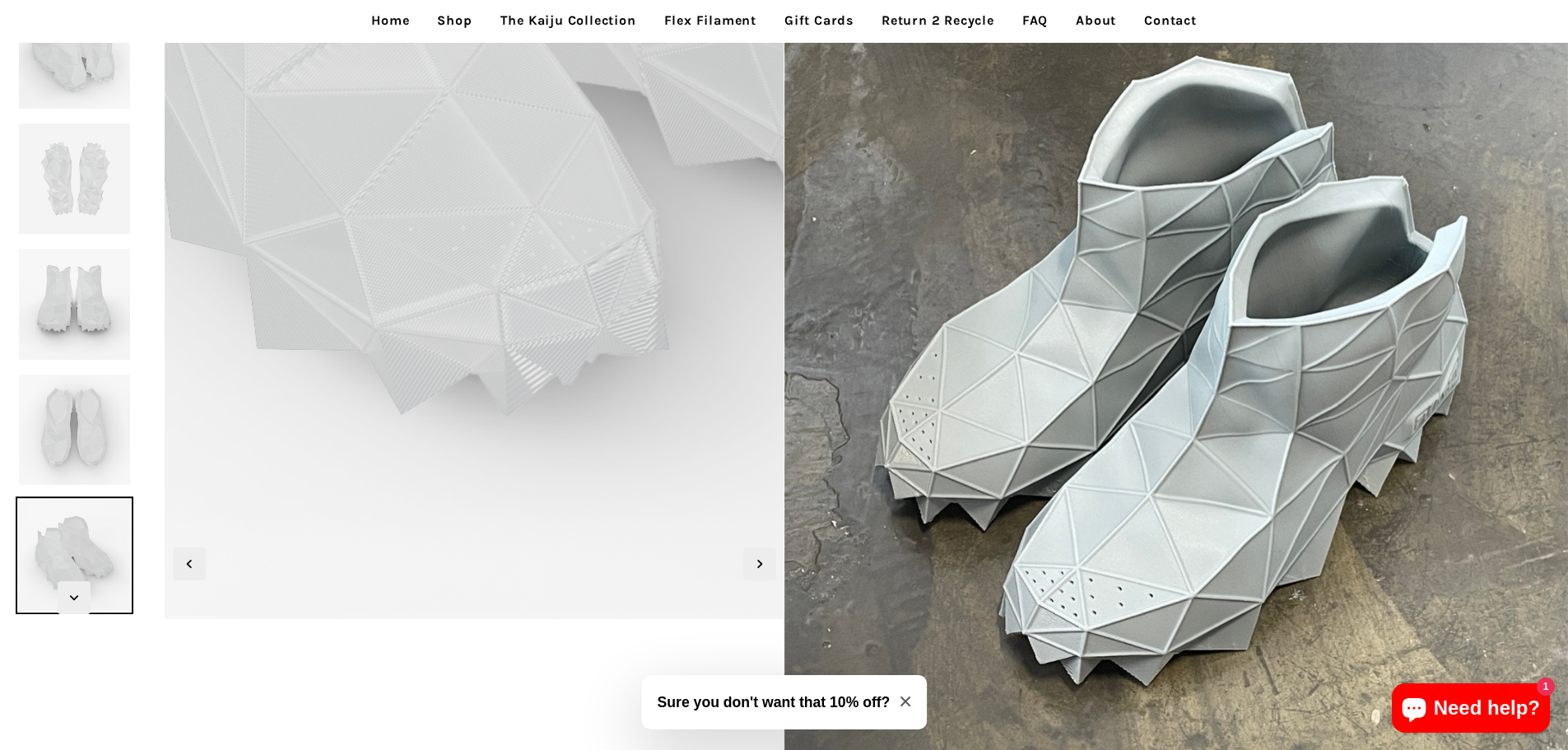
scroll to position [82, 0]
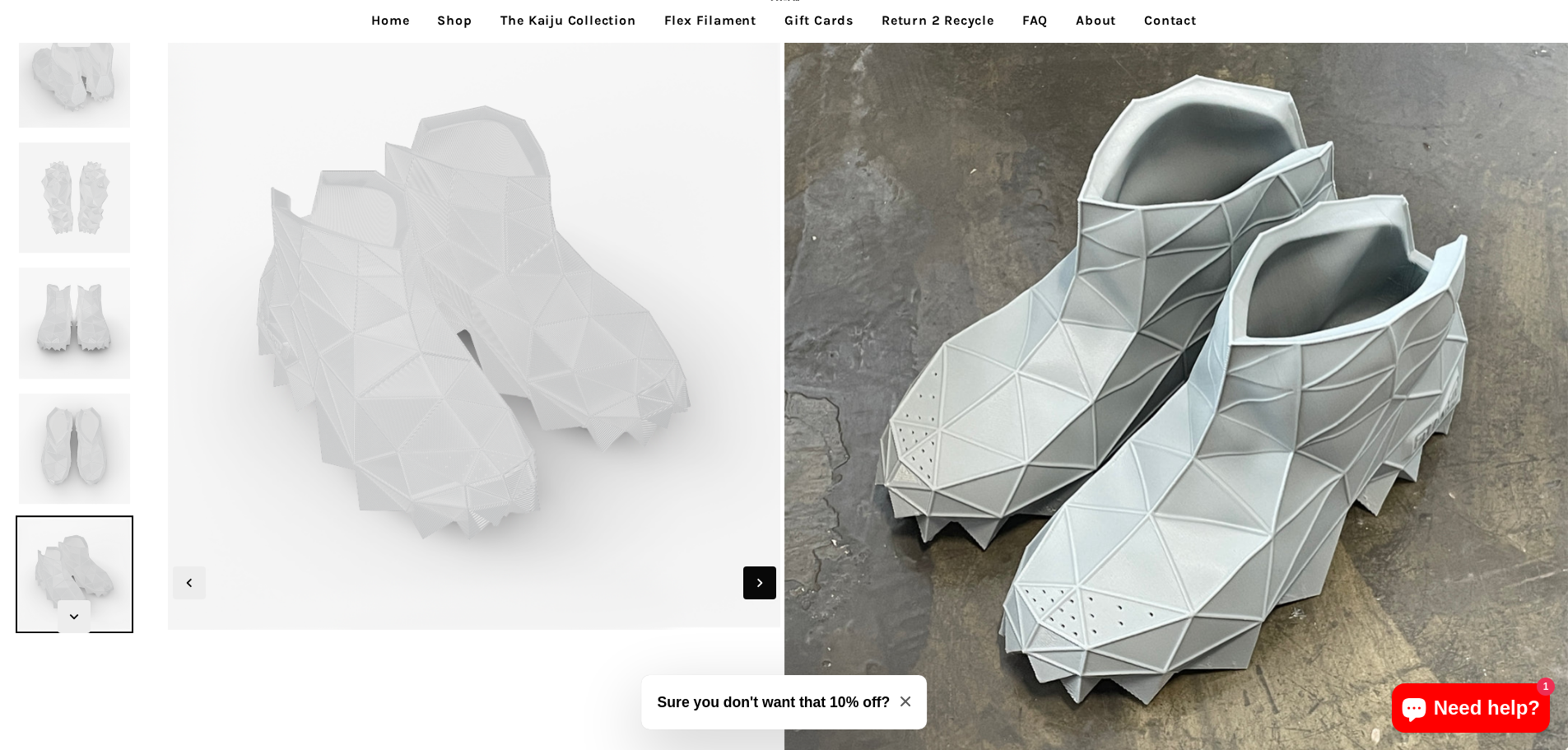
click at [757, 571] on span "Next slide" at bounding box center [759, 582] width 33 height 33
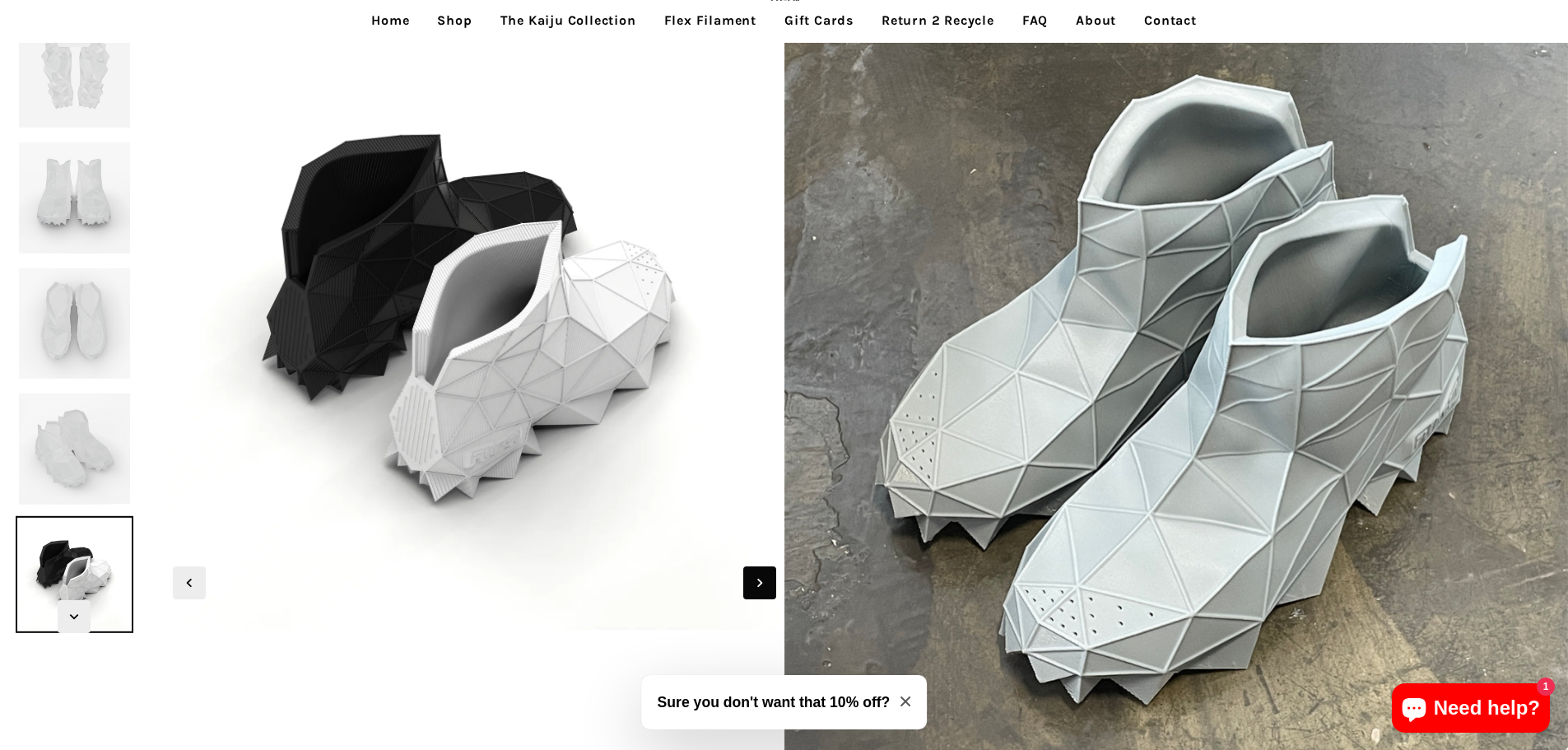
click at [757, 571] on span "Next slide" at bounding box center [759, 582] width 33 height 33
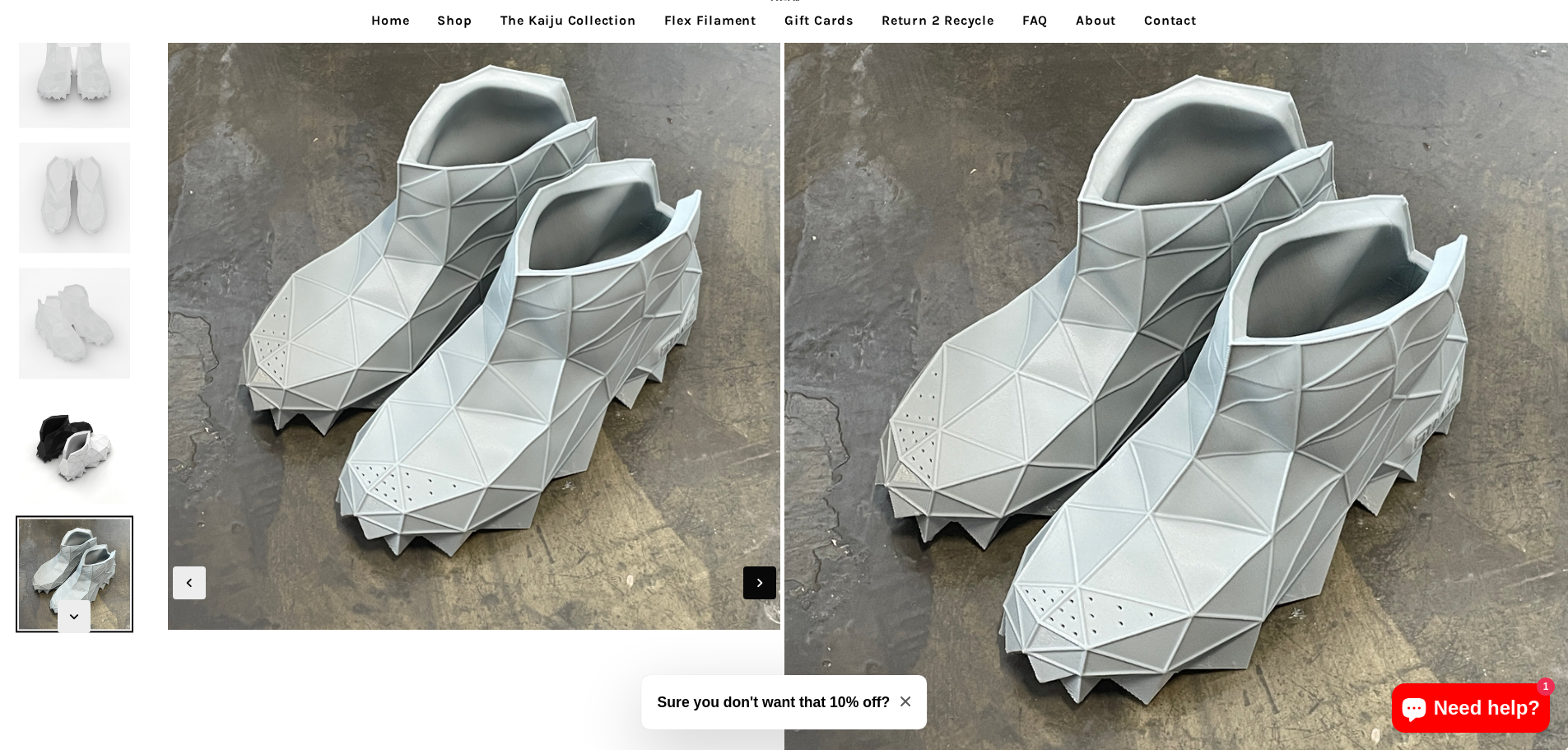
click at [757, 571] on span "Next slide" at bounding box center [759, 582] width 33 height 33
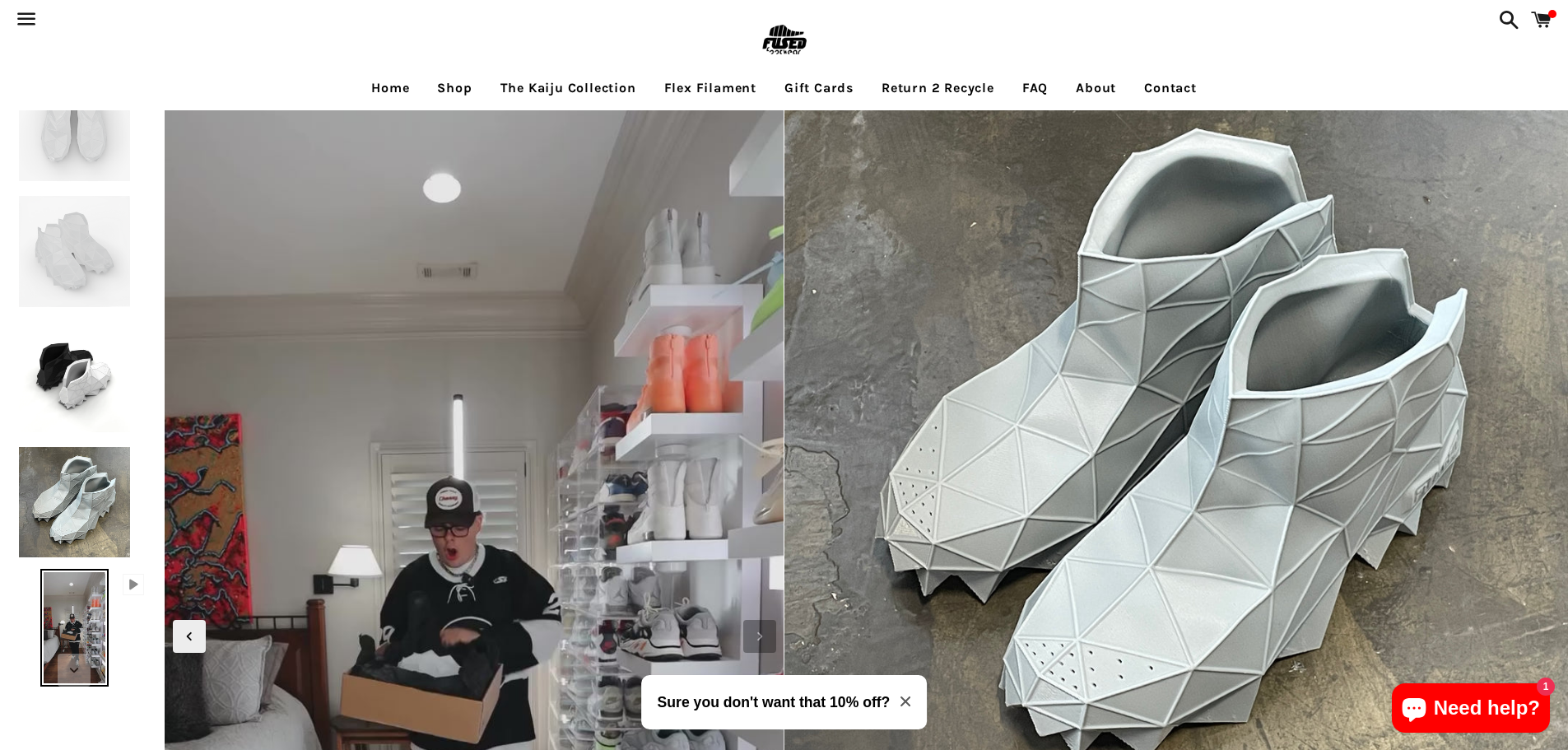
scroll to position [0, 0]
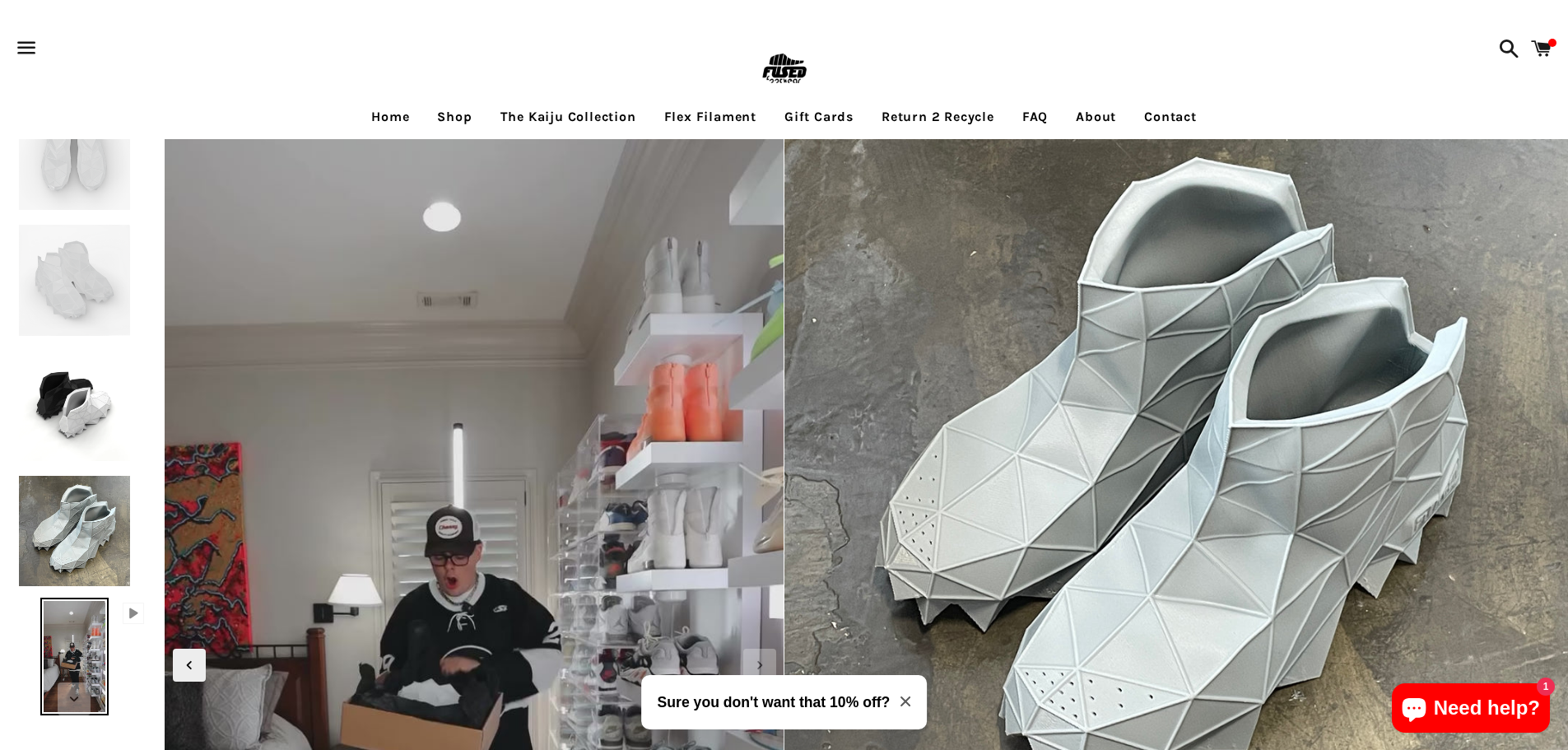
click at [463, 121] on link "Shop" at bounding box center [453, 117] width 59 height 41
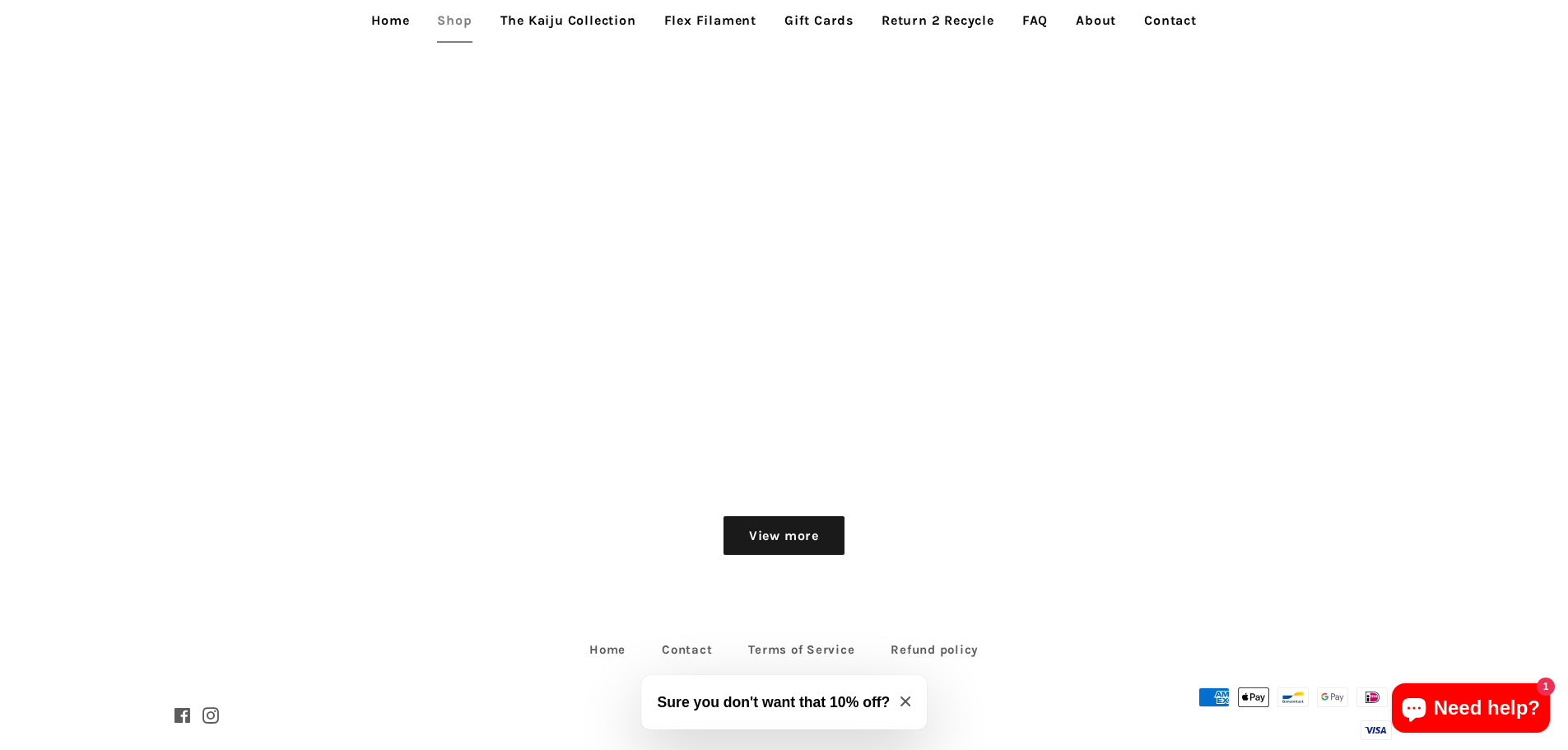
scroll to position [2460, 0]
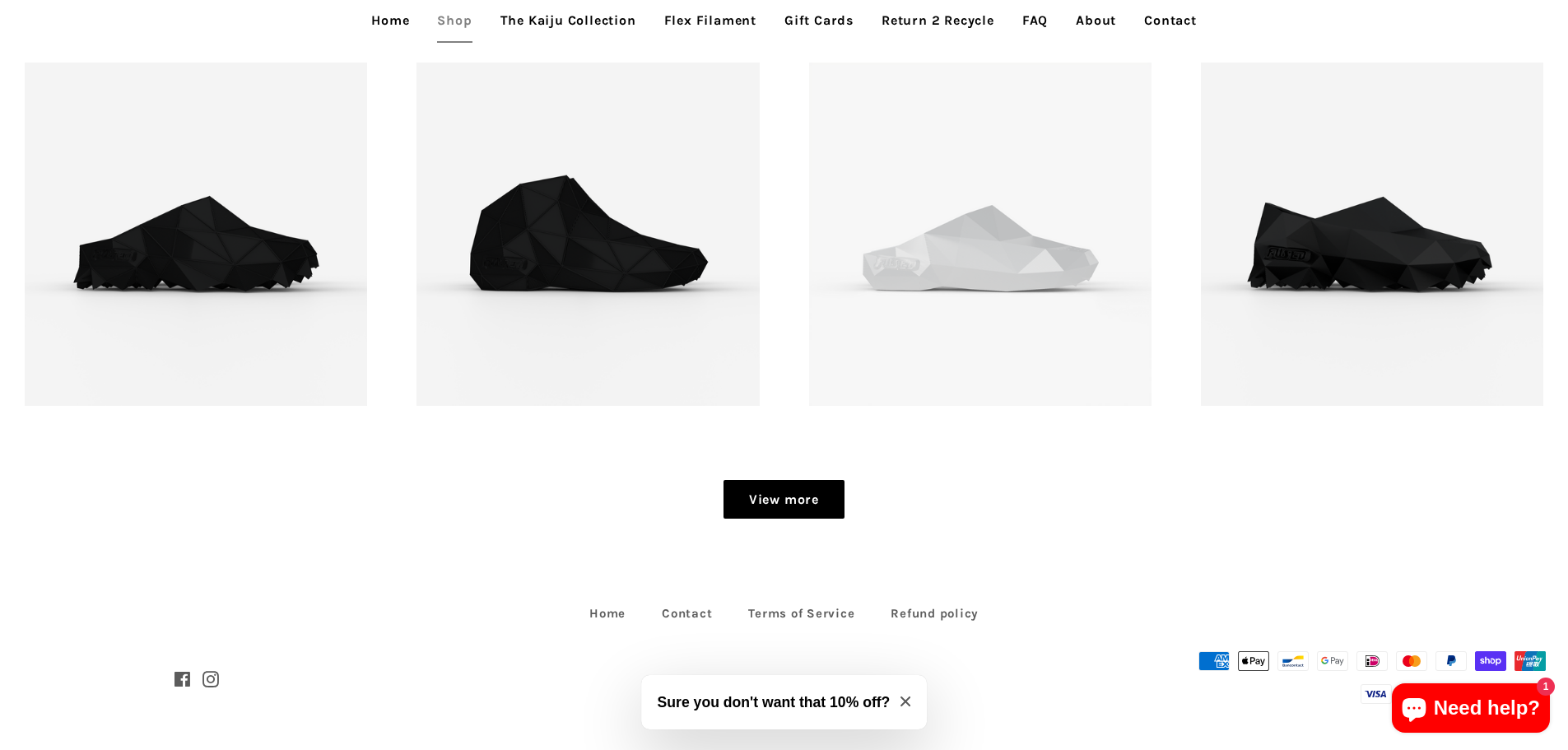
click at [759, 505] on link "View more" at bounding box center [784, 500] width 121 height 40
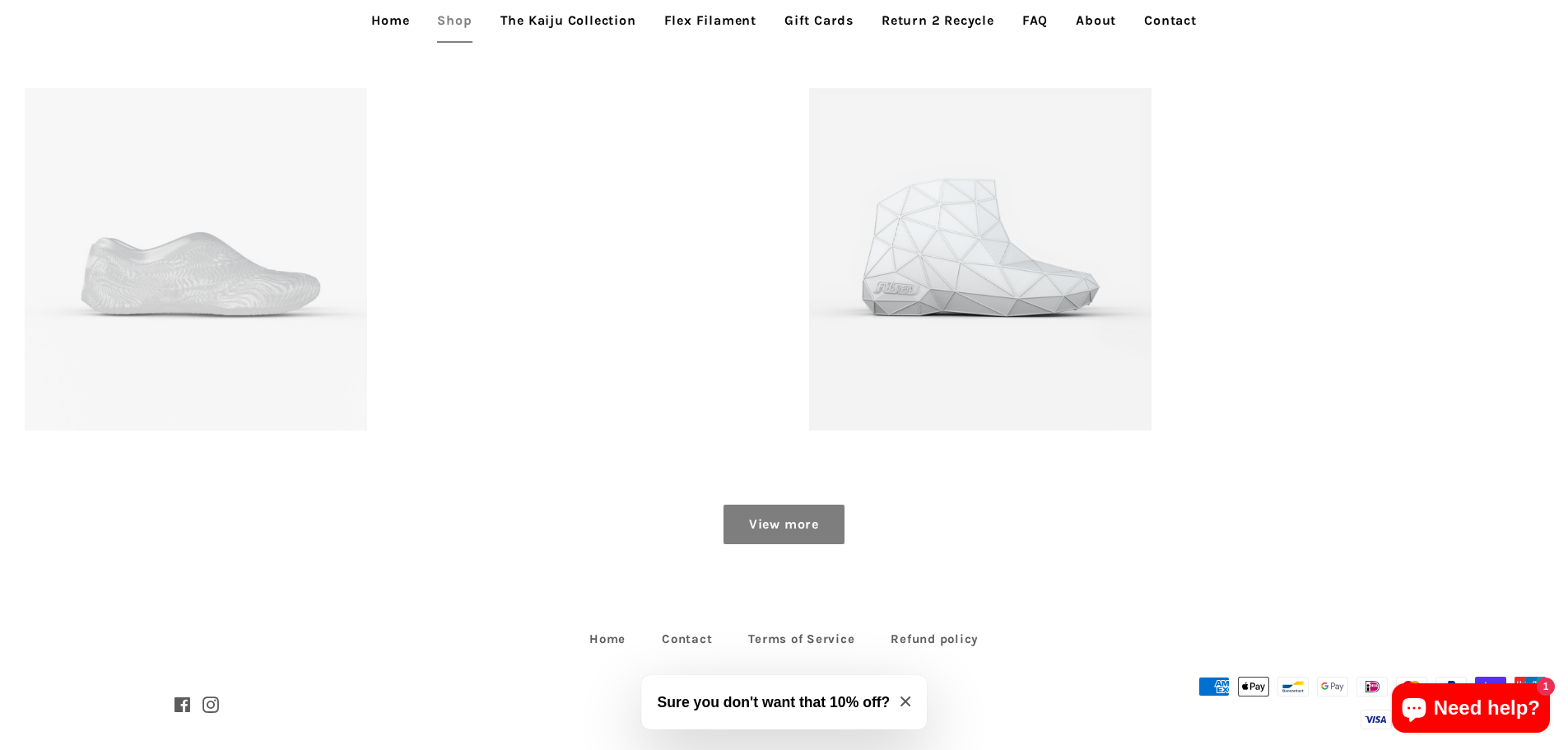
scroll to position [3245, 0]
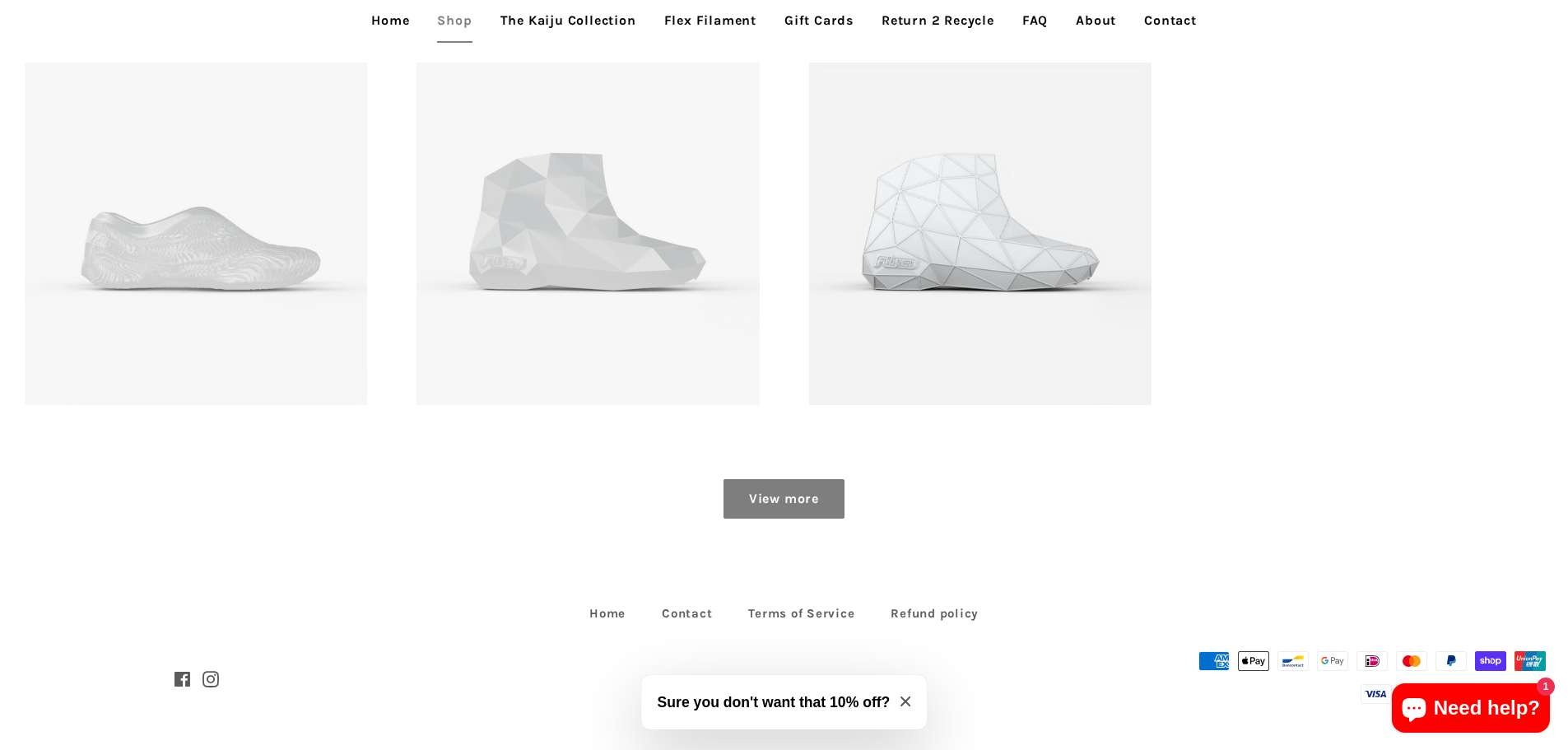
click at [753, 506] on link "View more" at bounding box center [784, 499] width 121 height 40
click at [781, 495] on link "View more" at bounding box center [784, 499] width 121 height 40
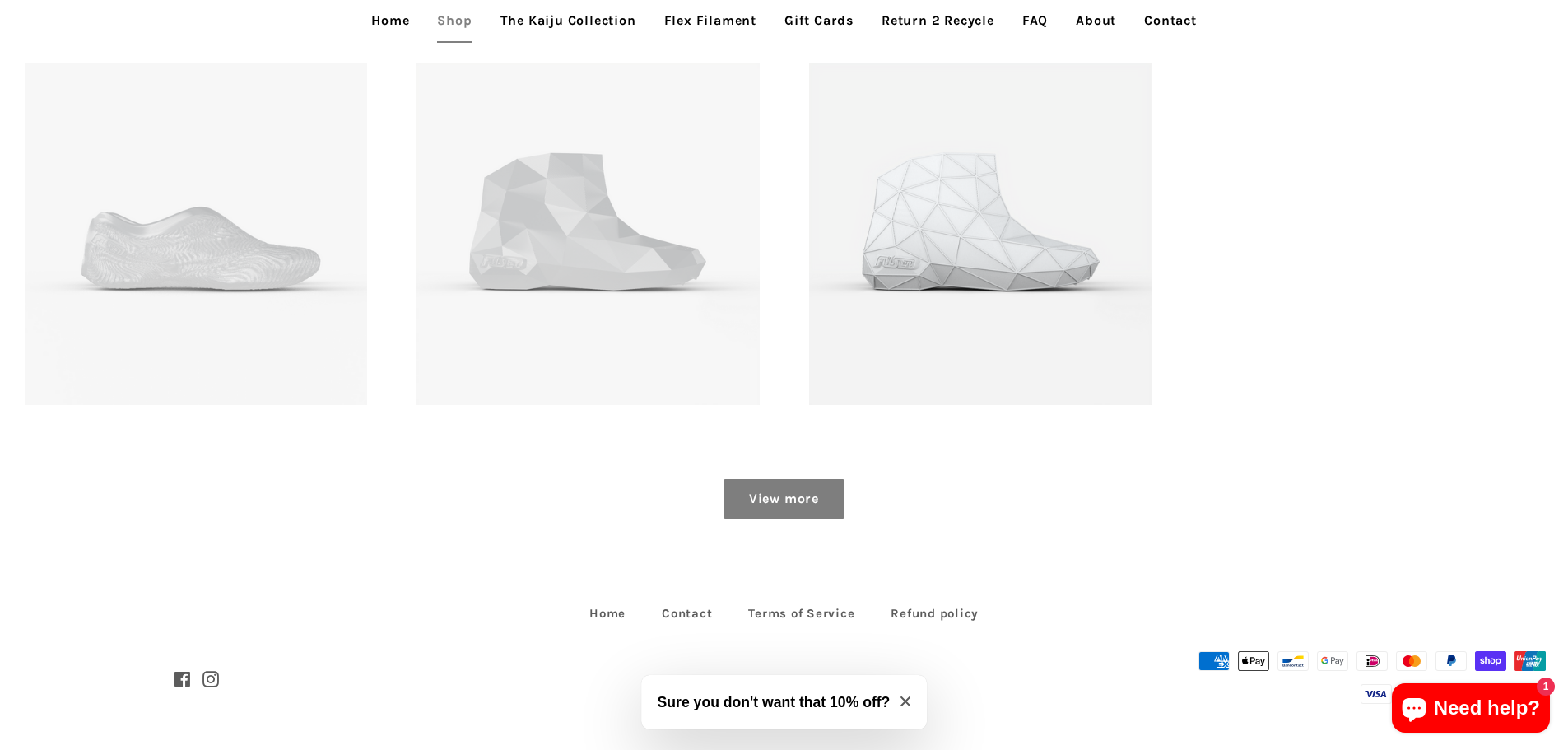
click at [734, 503] on link "View more" at bounding box center [784, 499] width 121 height 40
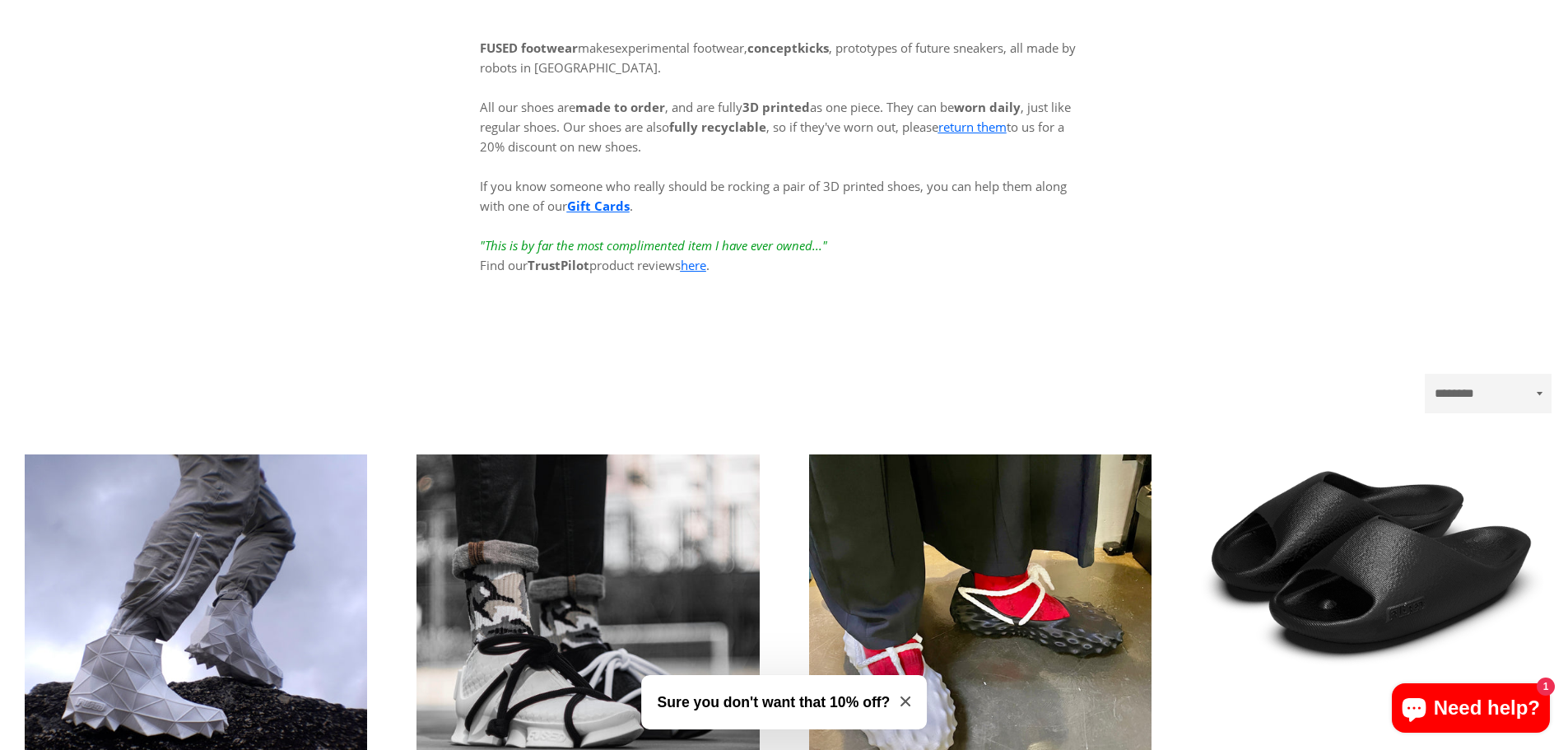
scroll to position [0, 0]
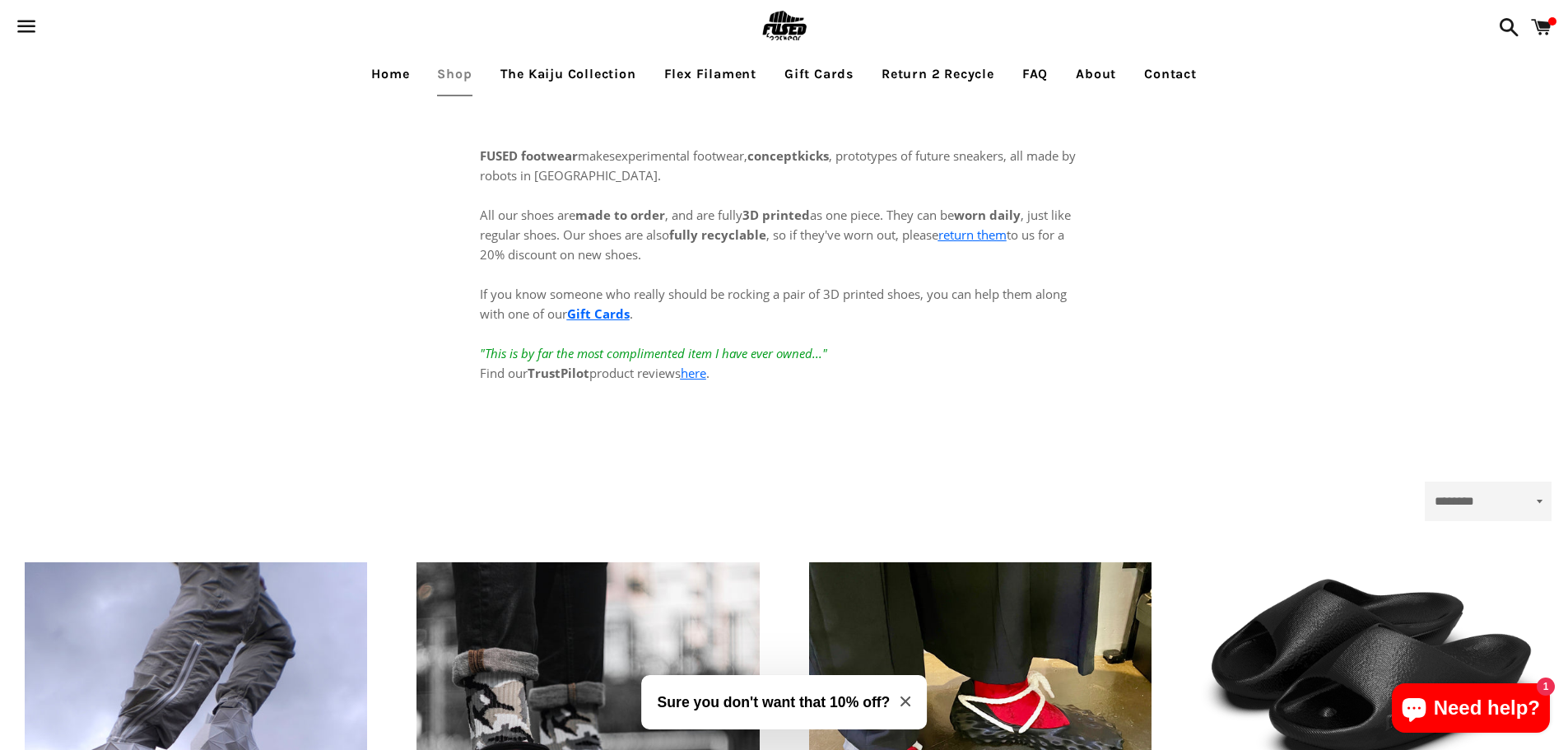
click at [571, 75] on link "The Kaiju Collection" at bounding box center [568, 74] width 161 height 41
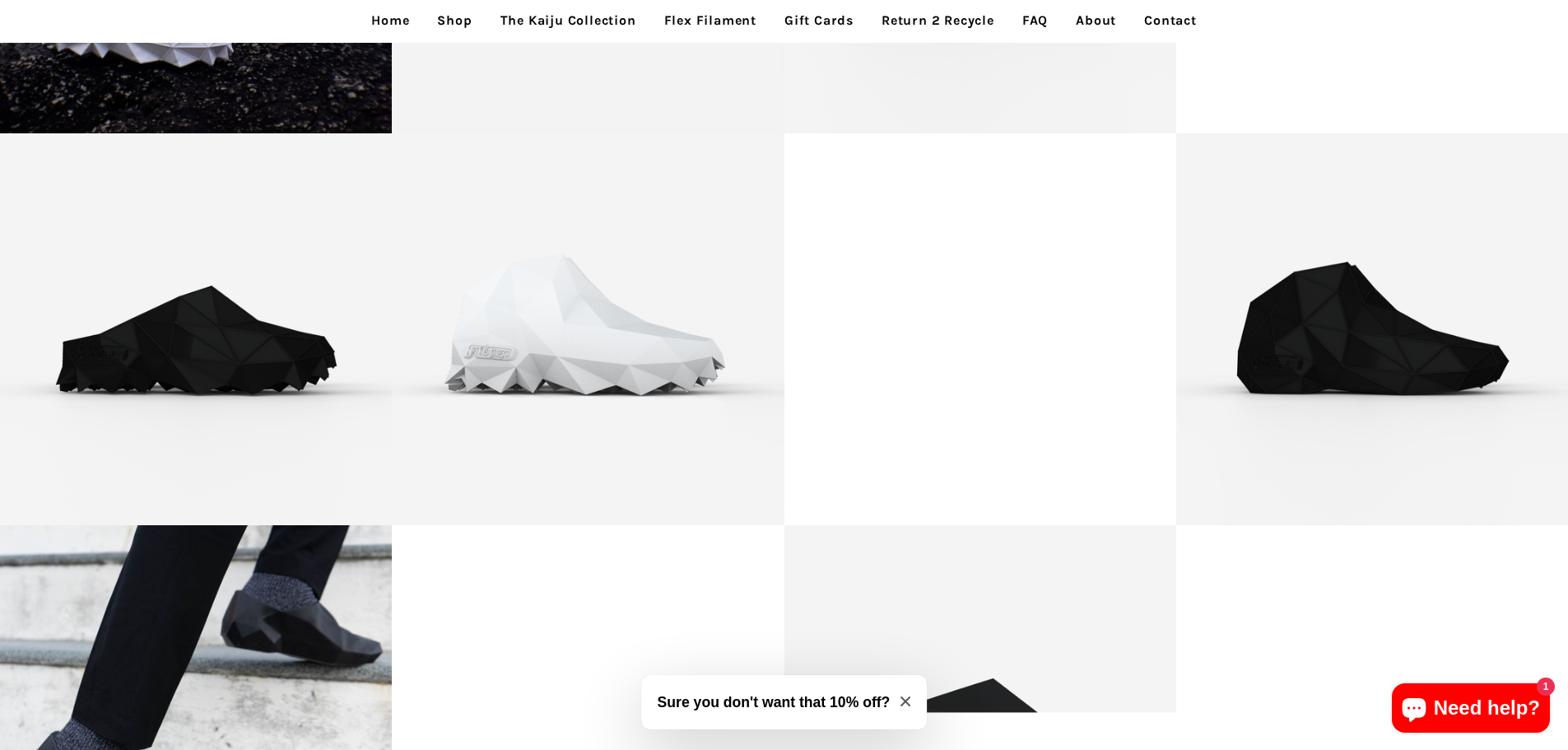
scroll to position [3323, 0]
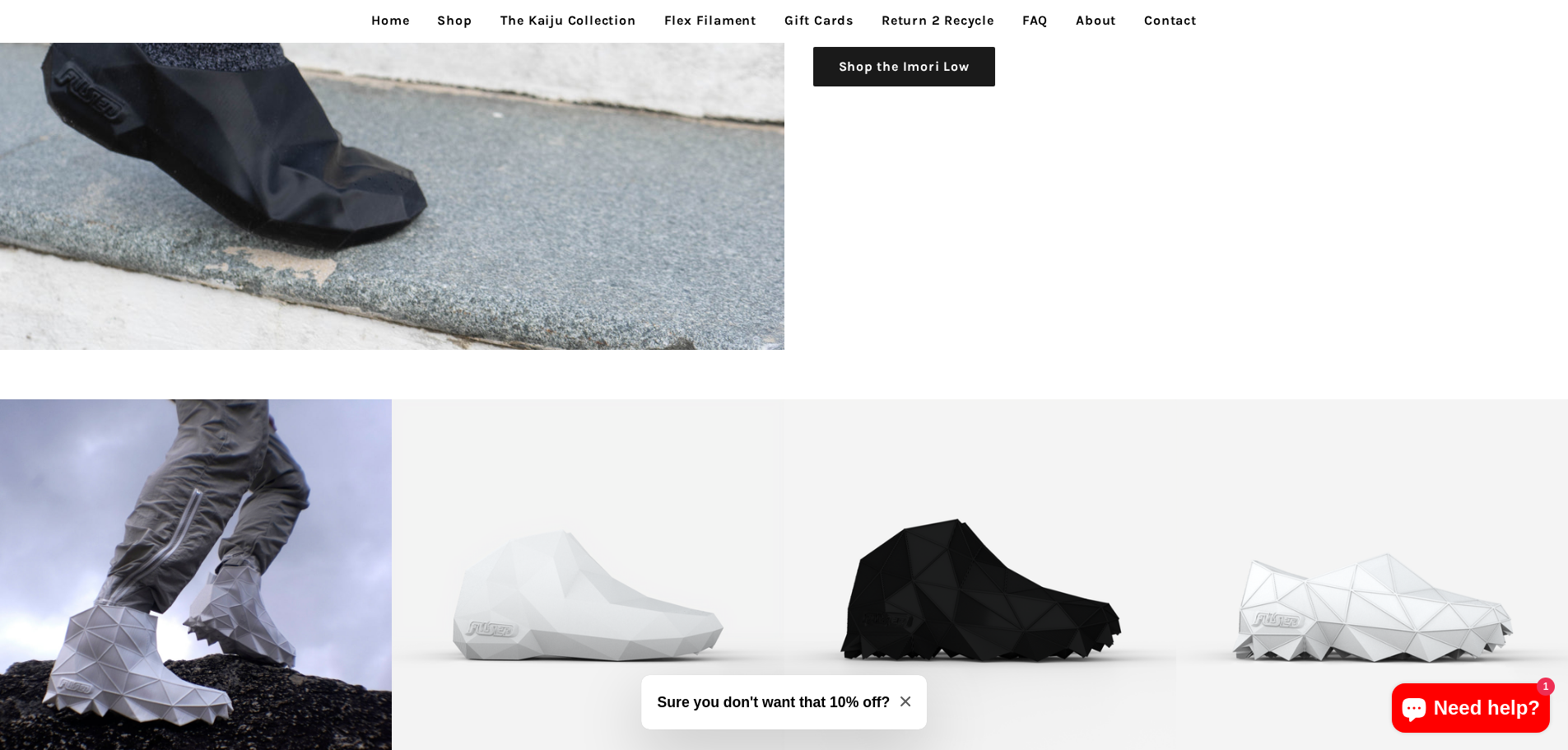
click at [688, 22] on link "Flex Filament" at bounding box center [710, 21] width 117 height 41
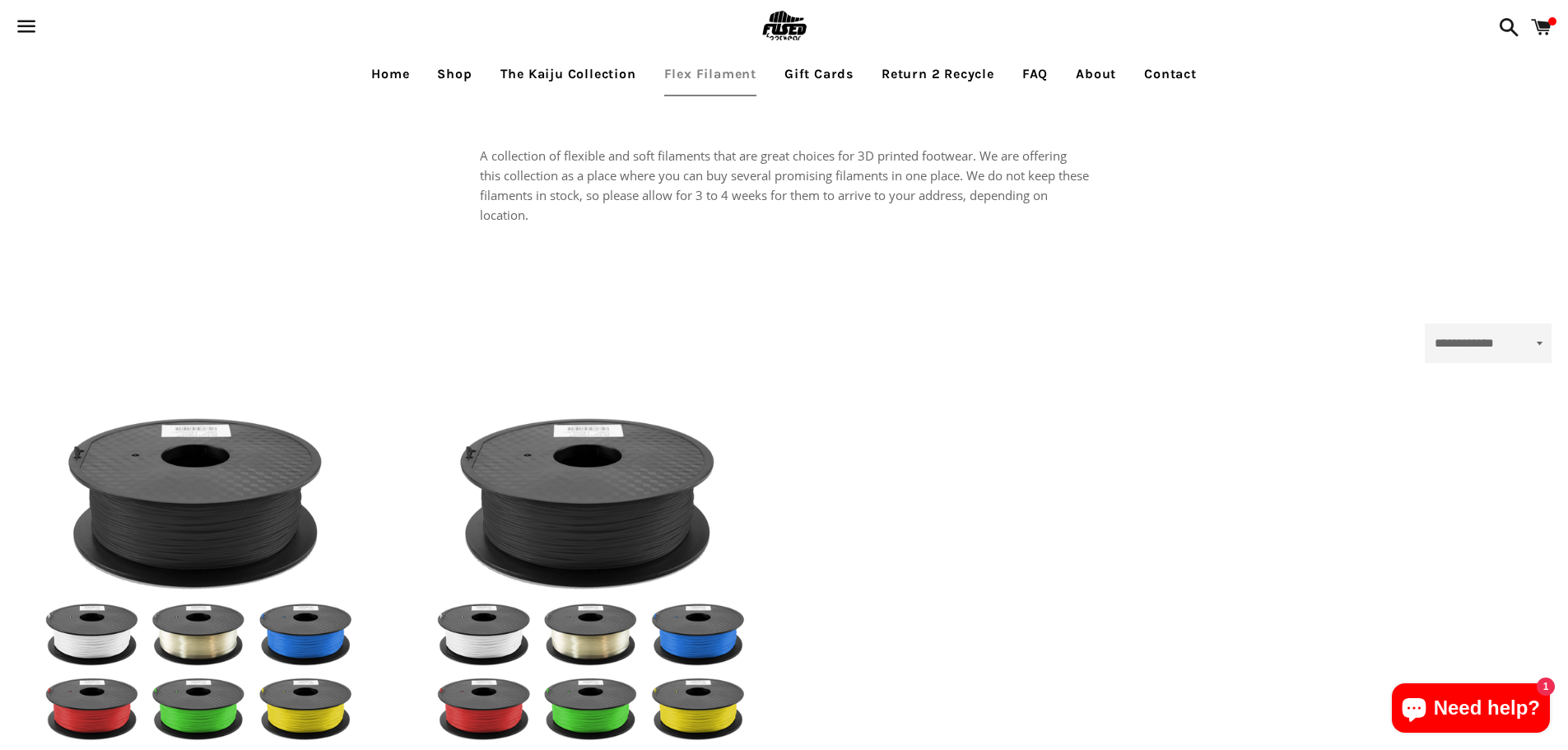
select select "**********"
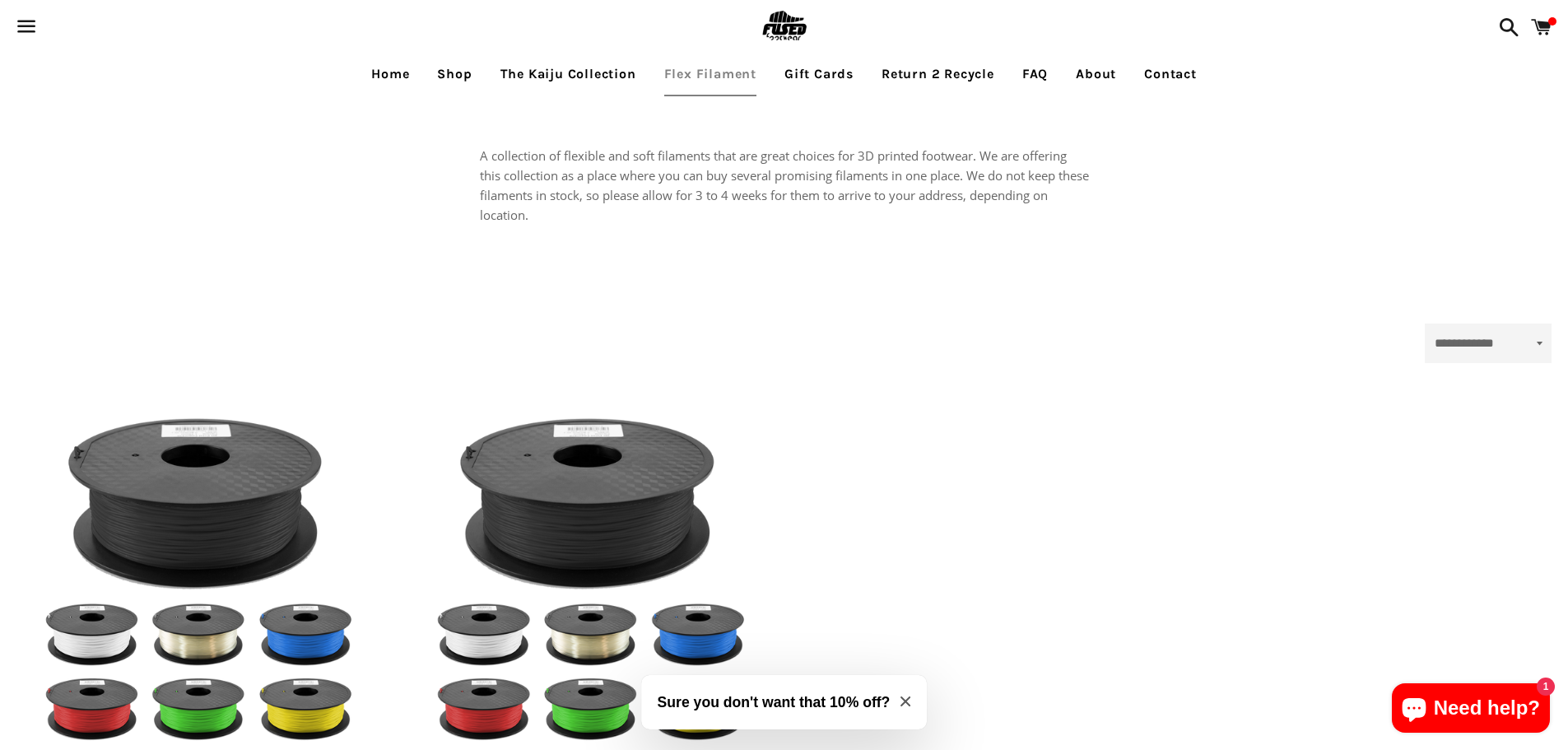
click at [911, 59] on link "Return 2 Recycle" at bounding box center [938, 74] width 137 height 41
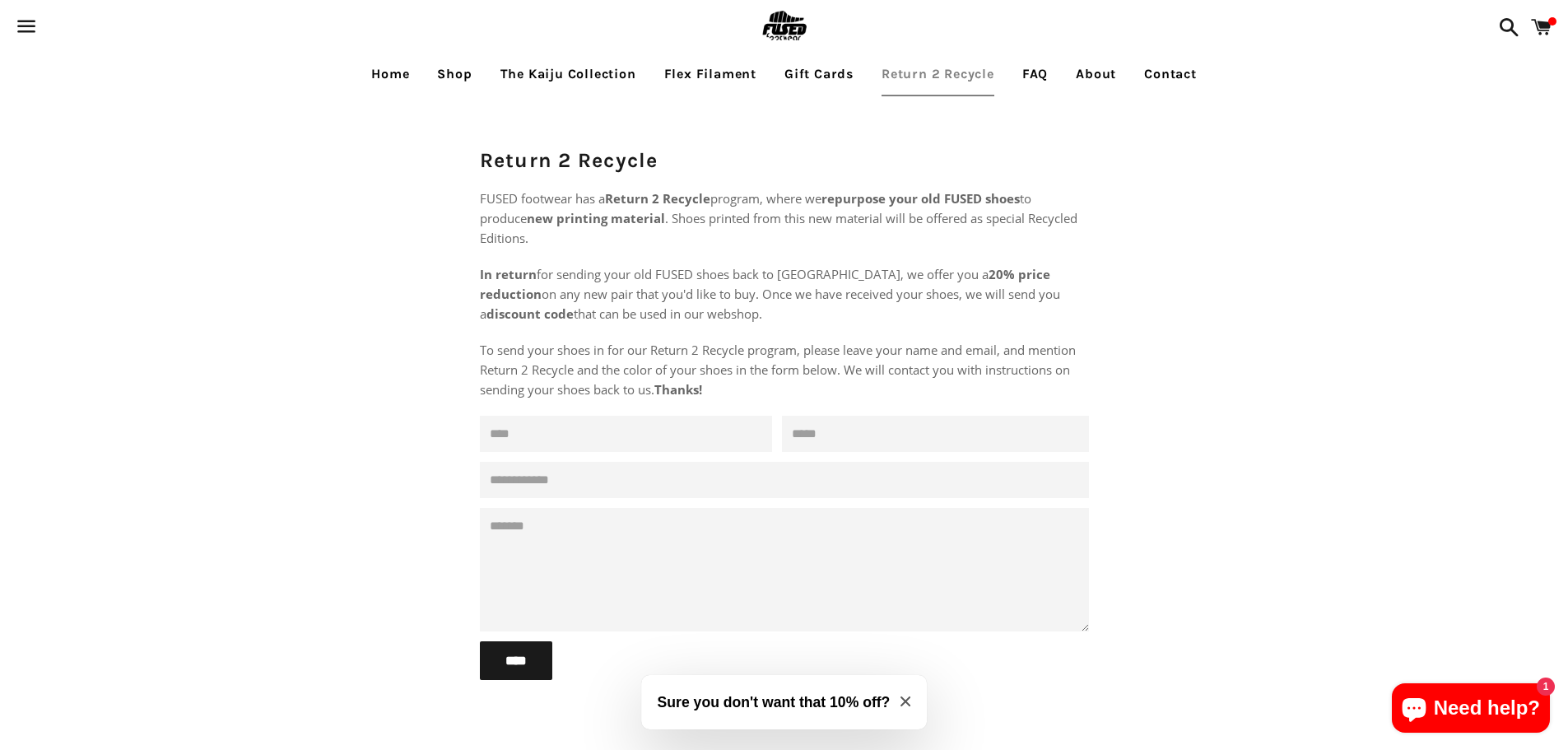
click at [462, 79] on link "Shop" at bounding box center [453, 74] width 59 height 41
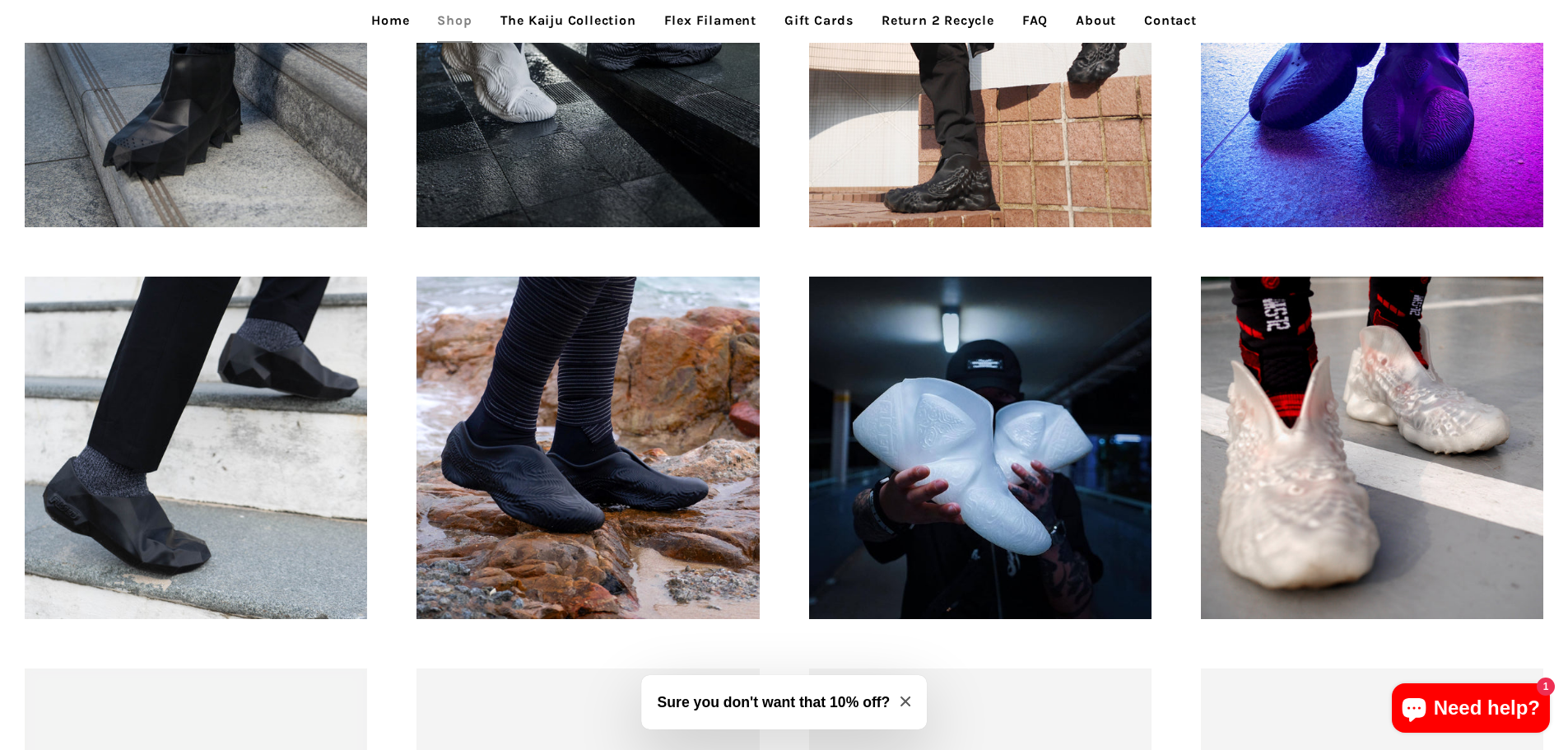
scroll to position [1564, 0]
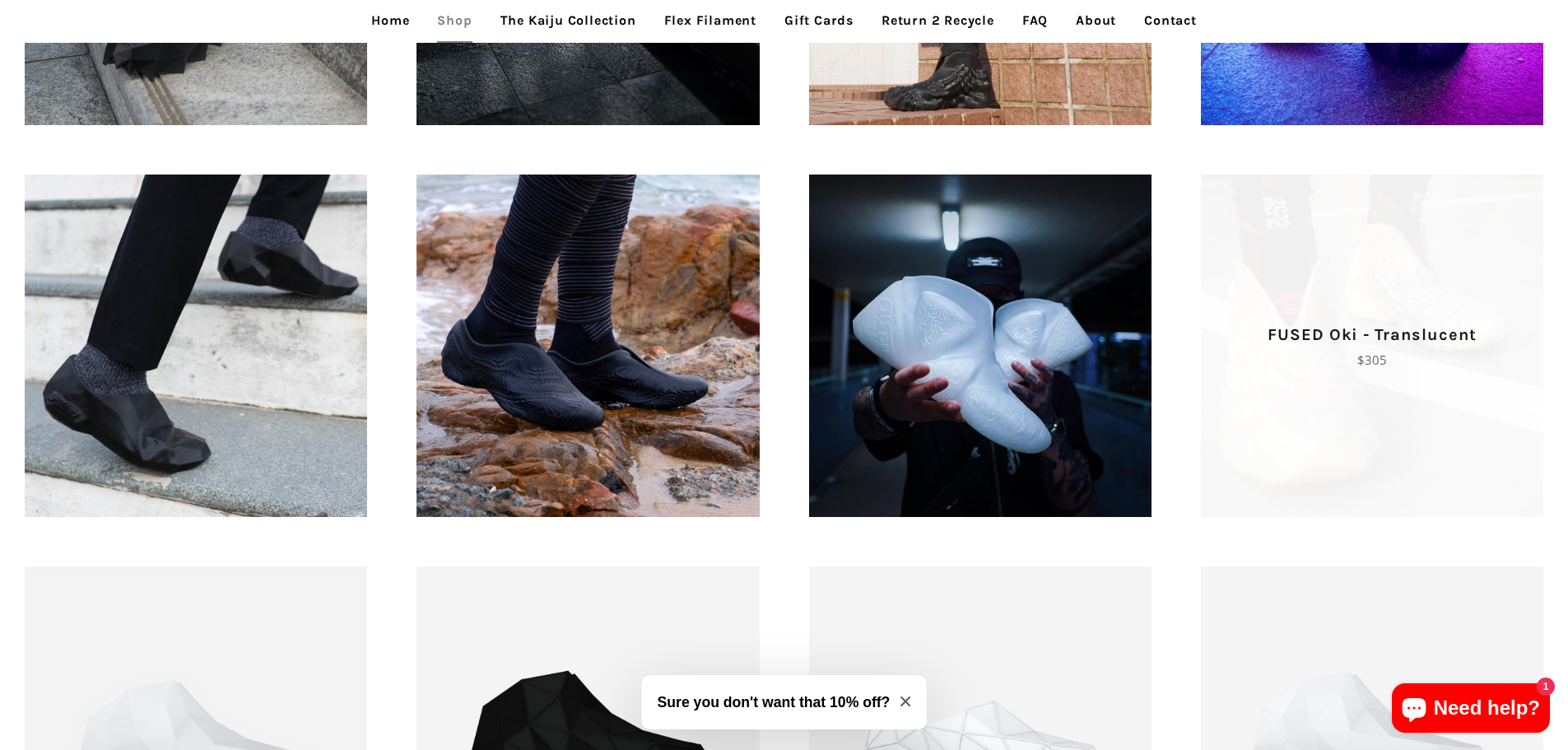
click at [1305, 378] on span "FUSED Oki - Translucent Regular price $305" at bounding box center [1372, 345] width 342 height 343
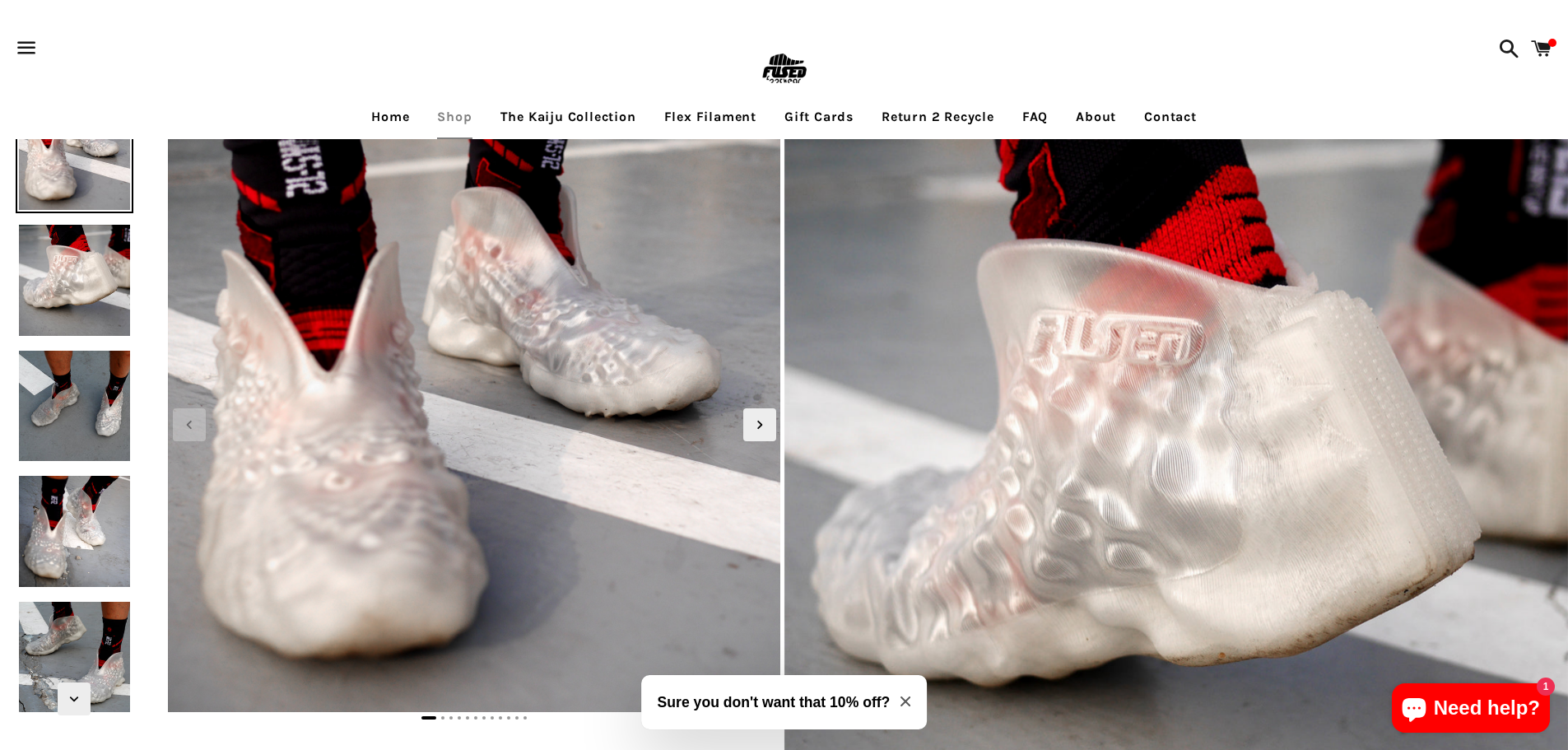
click at [780, 706] on h3 "Sure you don't want that 10% off?" at bounding box center [774, 702] width 233 height 22
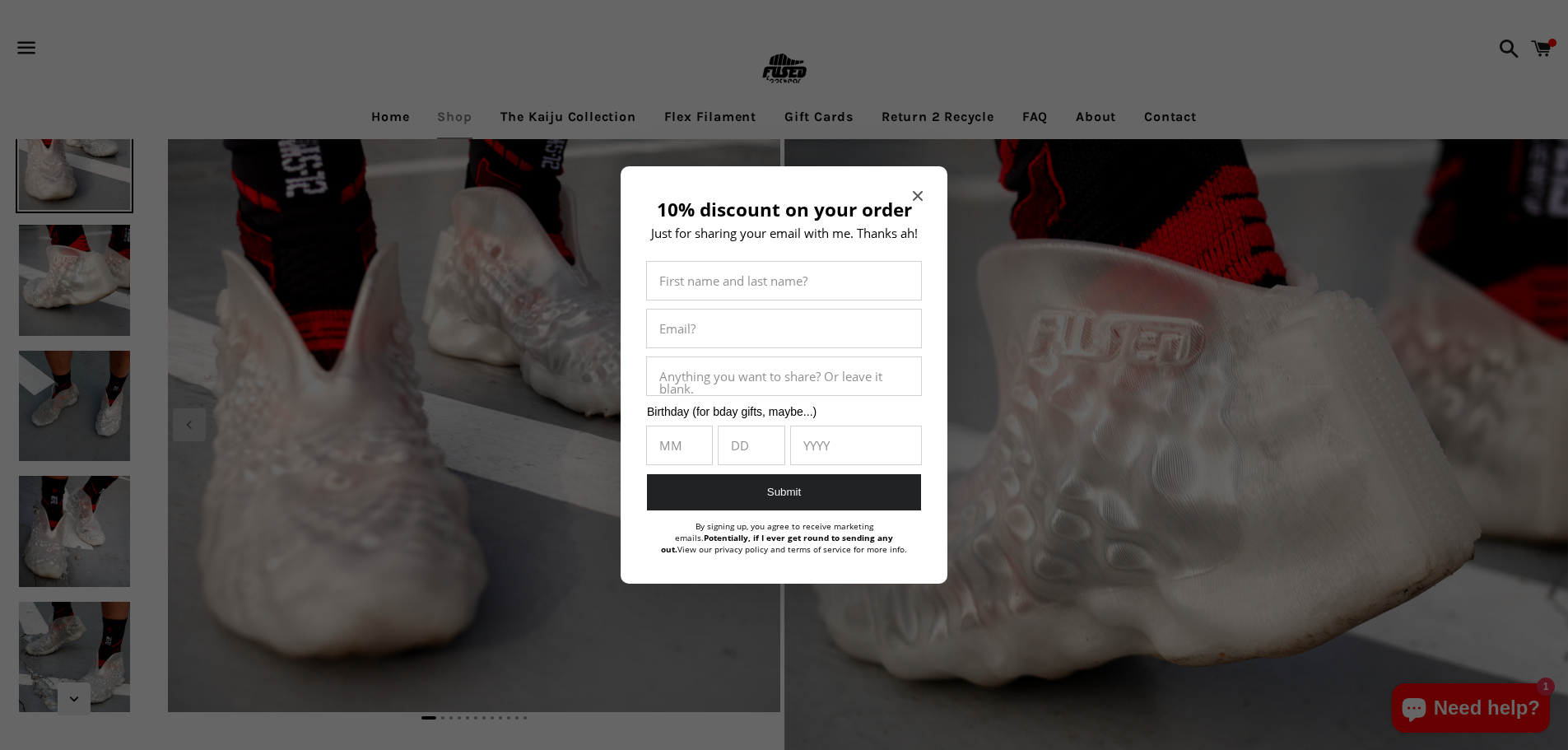
click at [790, 272] on input "10% discount on your order" at bounding box center [784, 280] width 274 height 38
type input "**********"
click at [653, 455] on input "10% discount on your order" at bounding box center [679, 445] width 65 height 38
type input "**"
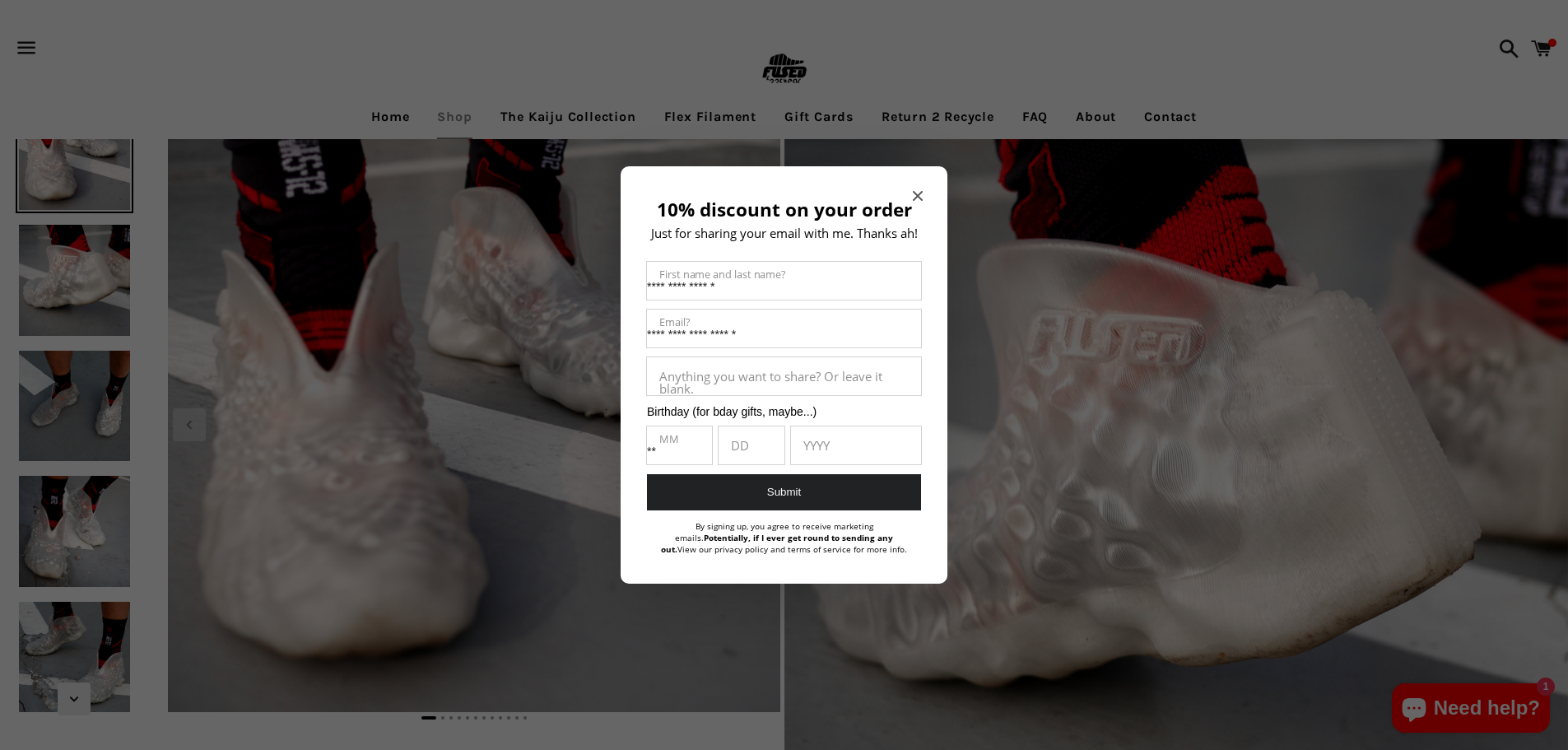
click at [745, 455] on input "10% discount on your order" at bounding box center [751, 445] width 65 height 38
type input "**"
click at [800, 444] on input "10% discount on your order" at bounding box center [856, 445] width 131 height 38
type input "****"
click at [801, 488] on button "Submit" at bounding box center [784, 492] width 274 height 37
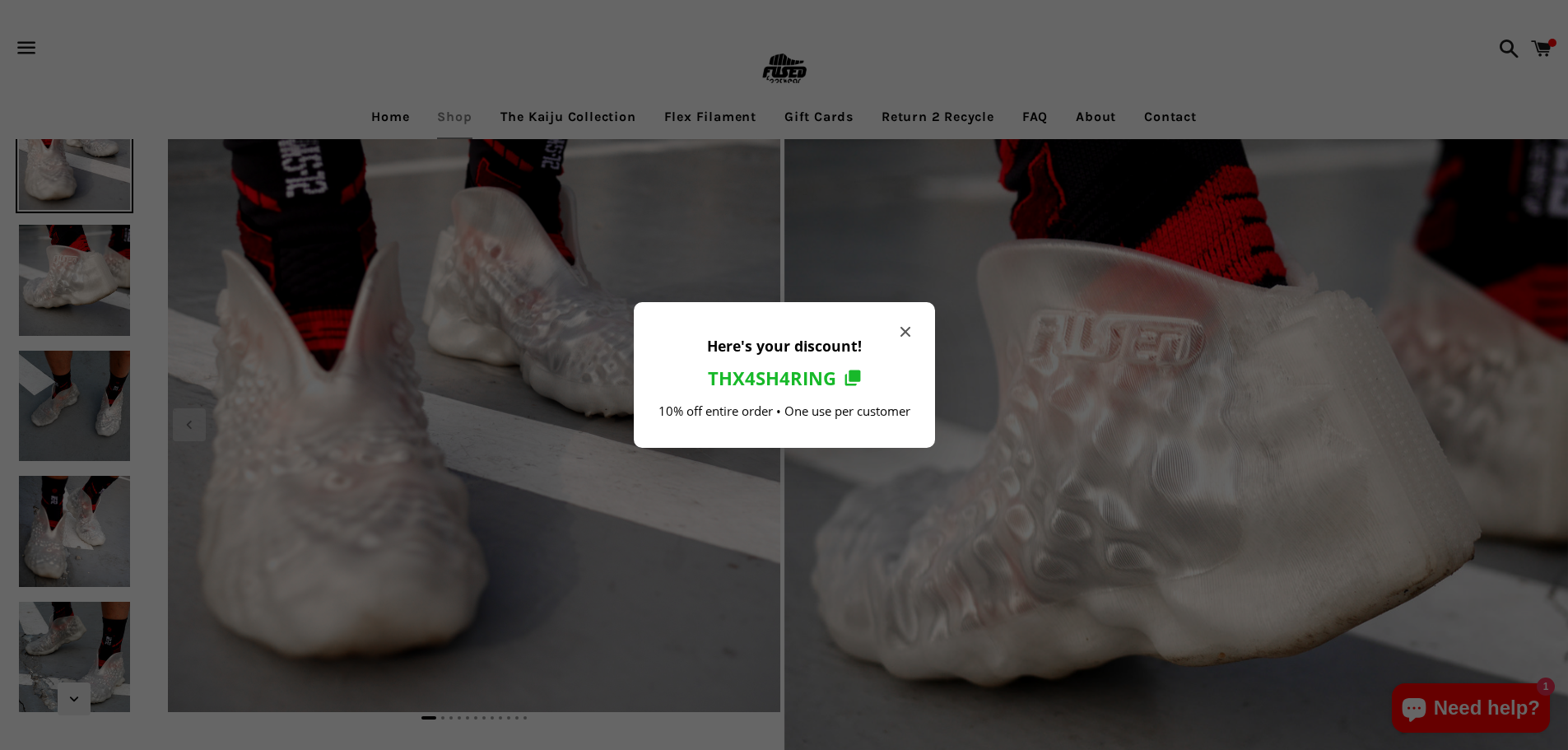
click at [1541, 49] on div at bounding box center [784, 375] width 1568 height 750
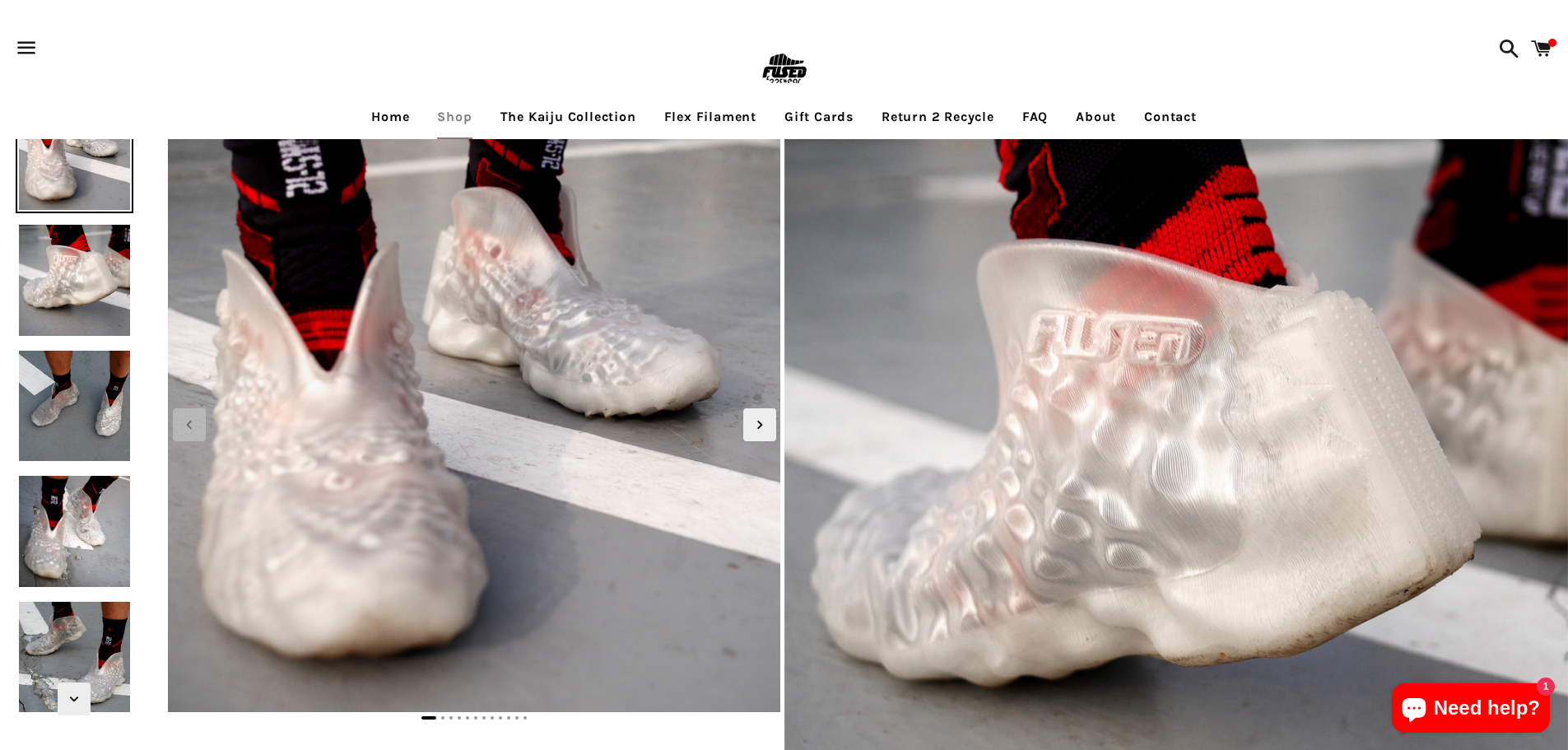
click at [1541, 49] on span at bounding box center [1541, 48] width 37 height 49
